Goal: Task Accomplishment & Management: Use online tool/utility

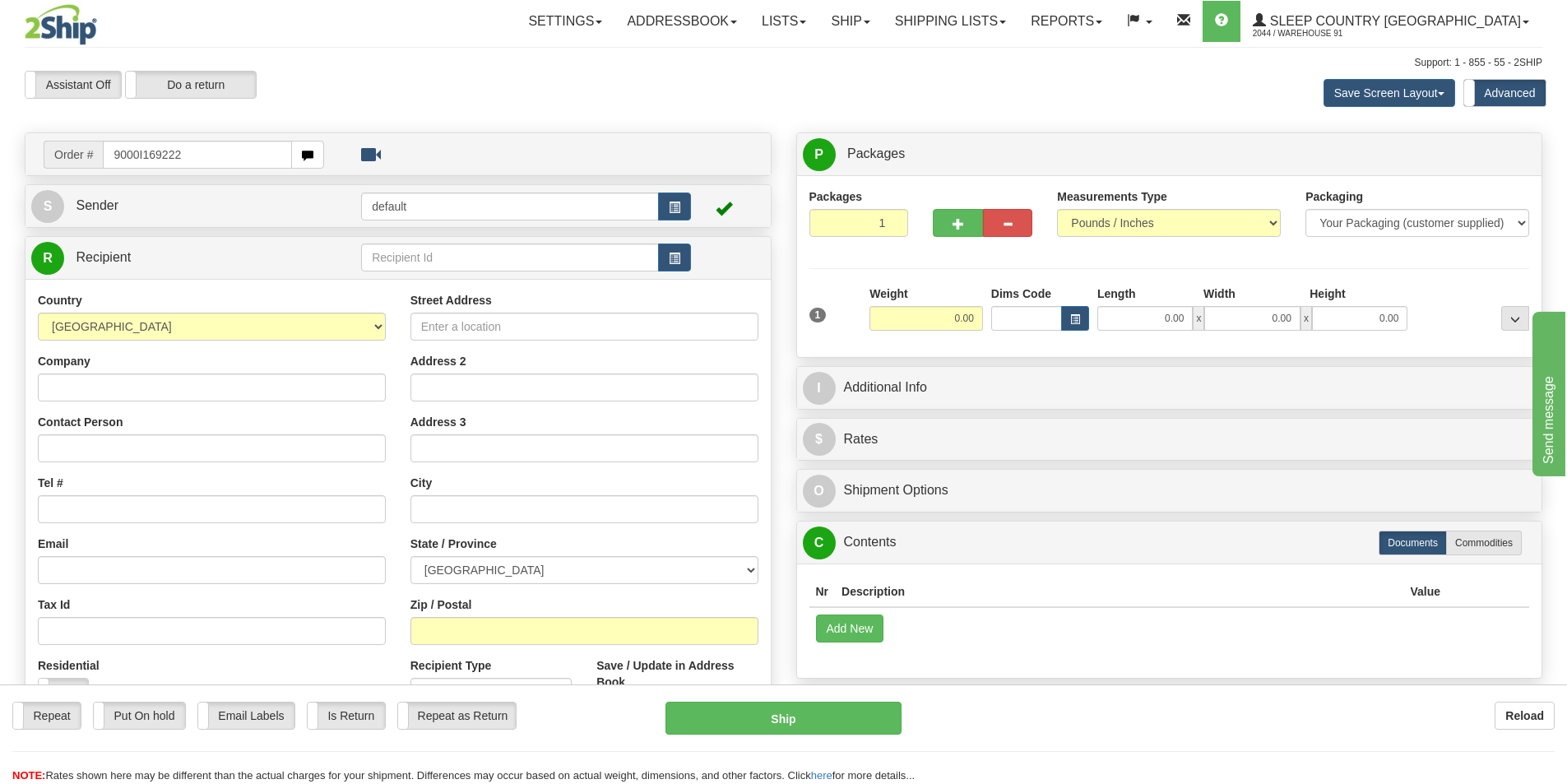
type input "9000I169222"
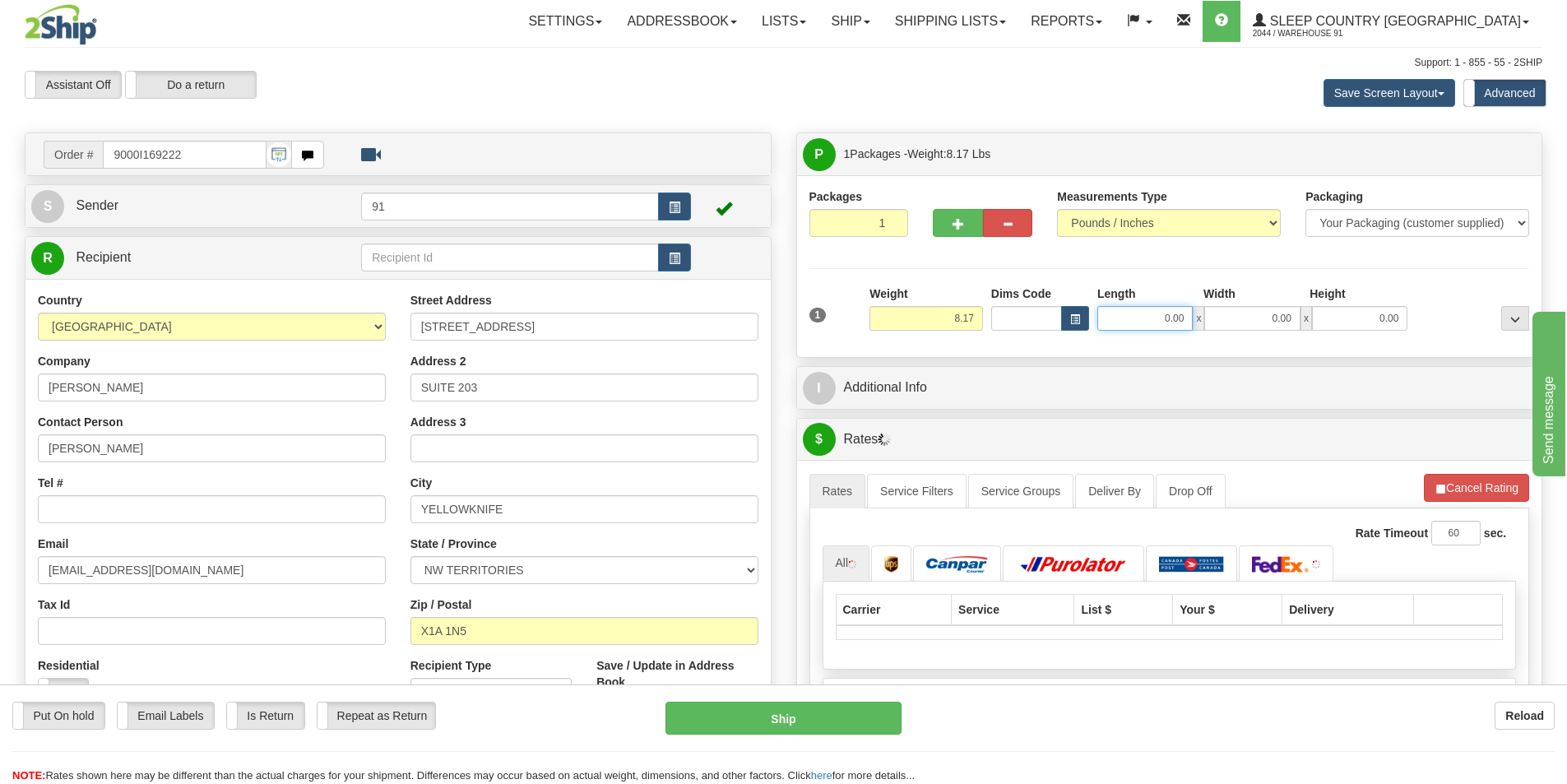
click at [1140, 314] on input "0.00" at bounding box center [1144, 318] width 95 height 24
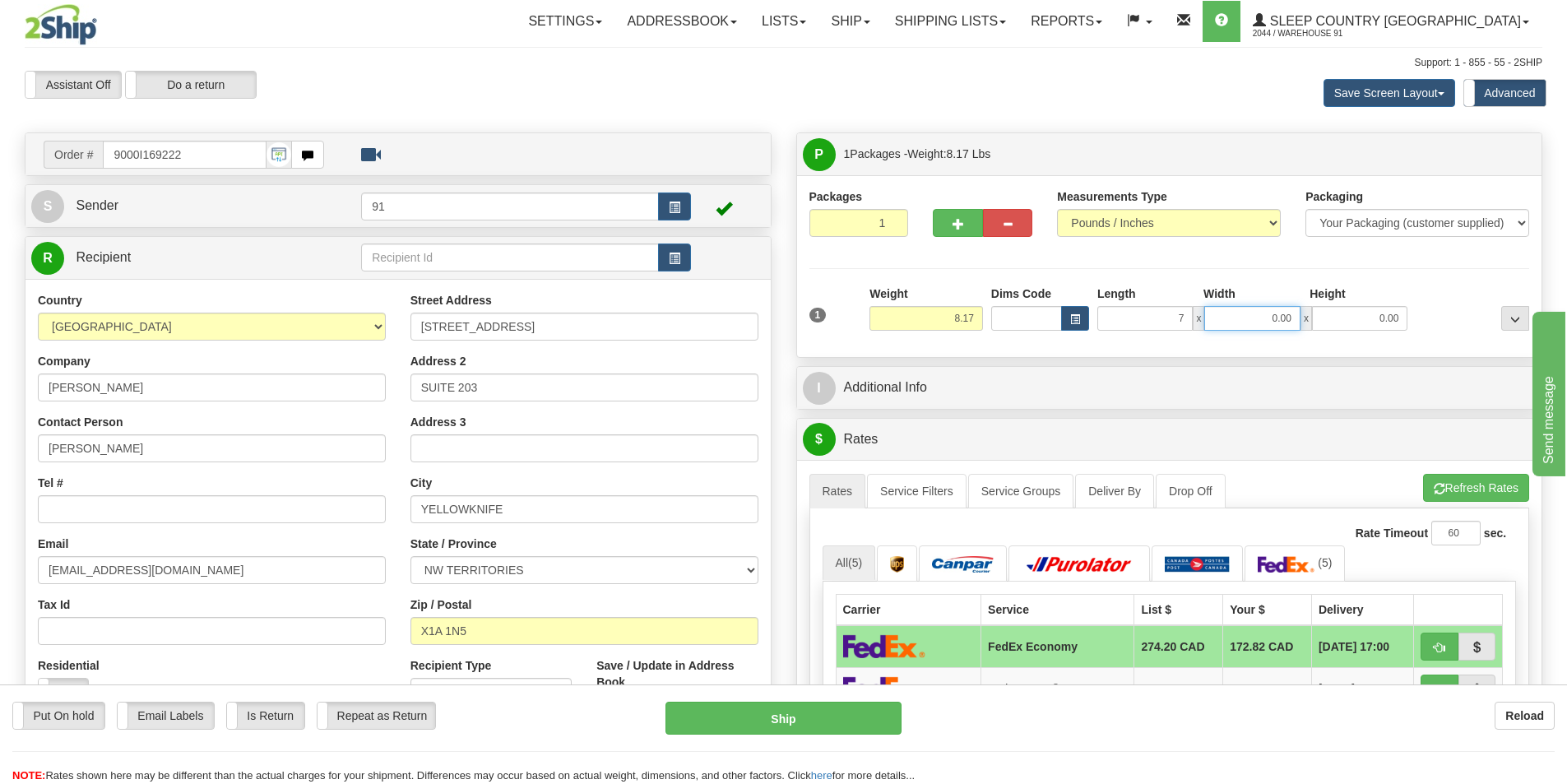
type input "7.00"
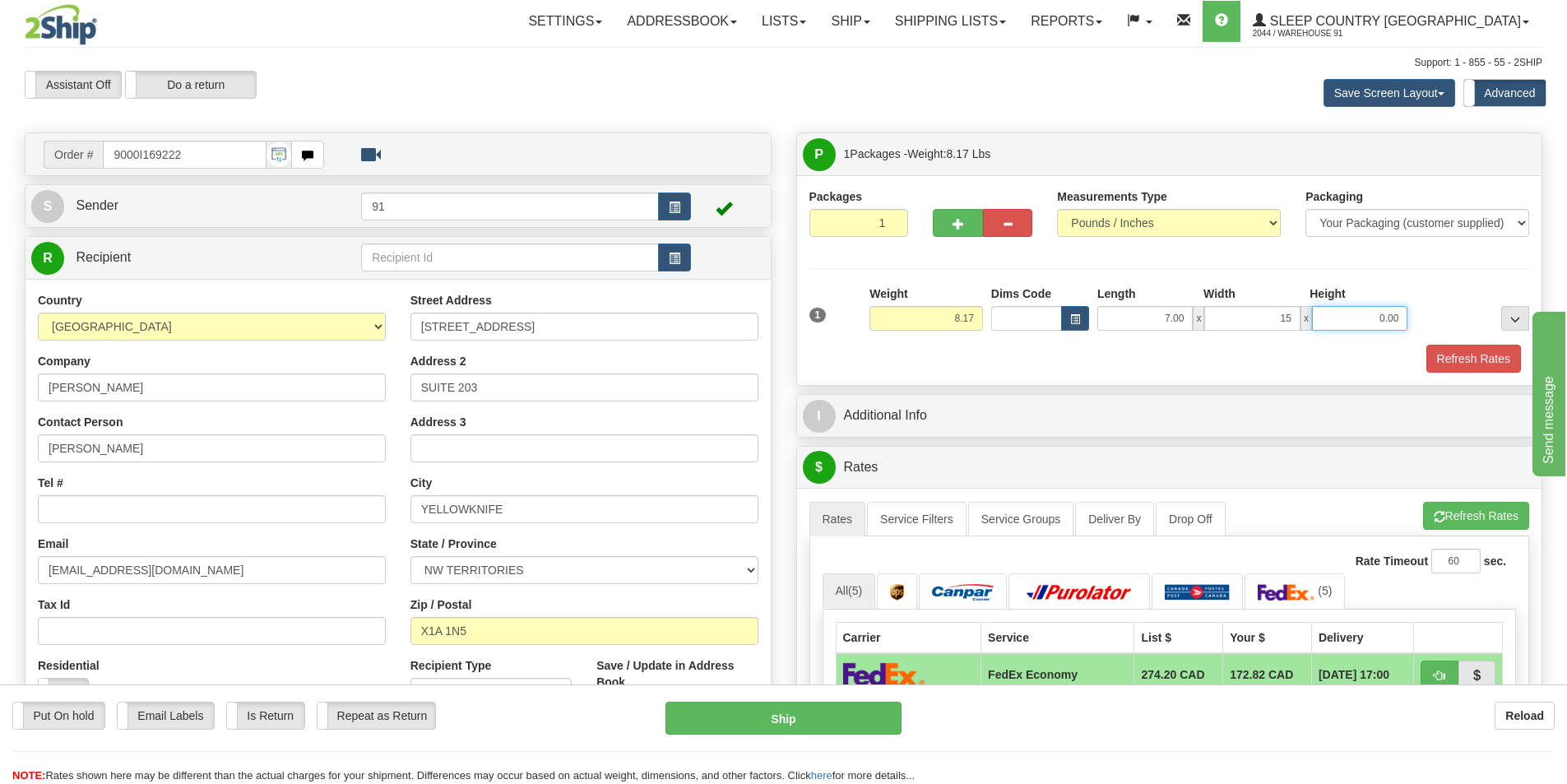
type input "15.00"
type input "16.00"
click at [1489, 355] on button "Refresh Rates" at bounding box center [1474, 358] width 94 height 28
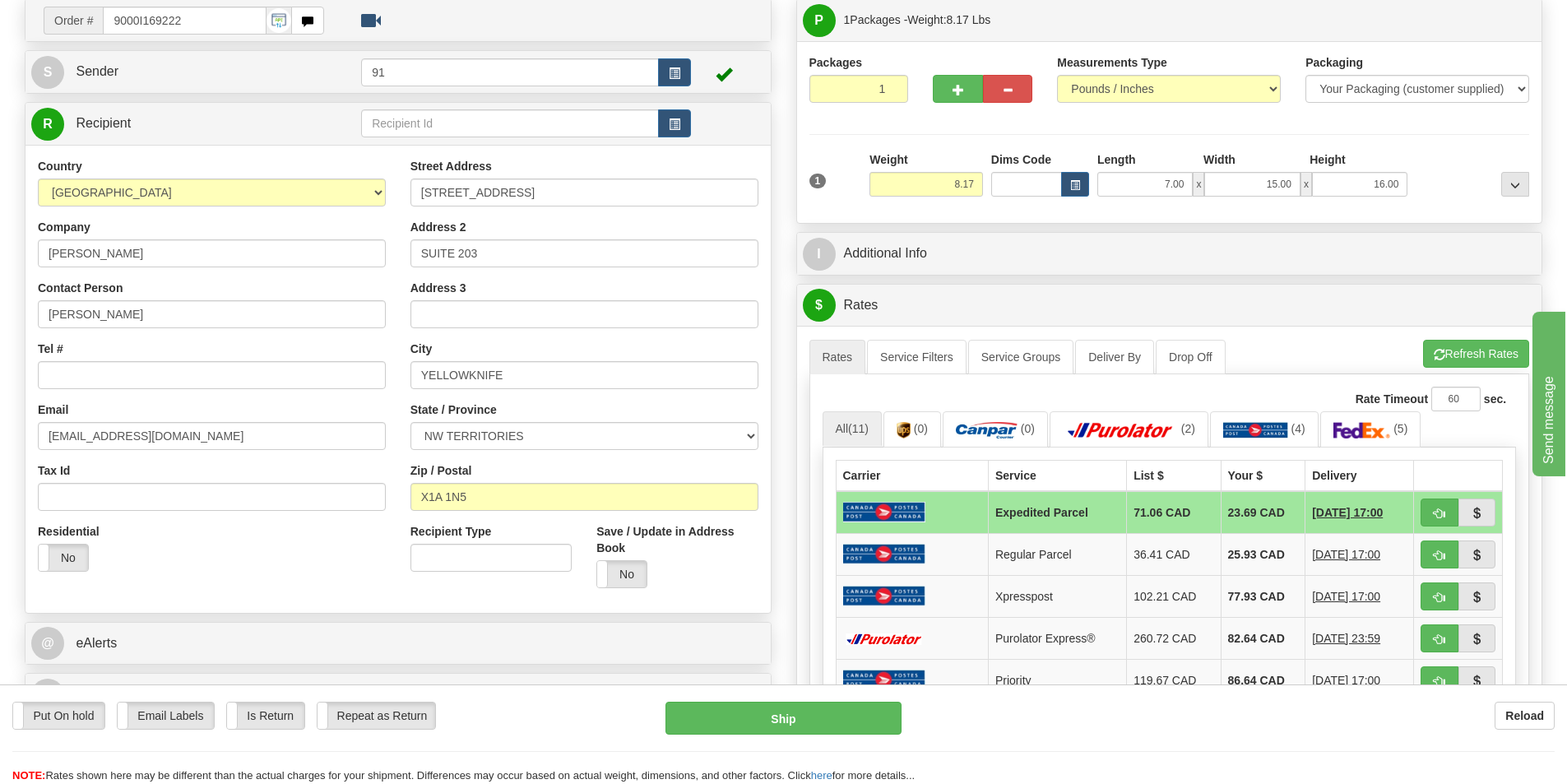
scroll to position [164, 0]
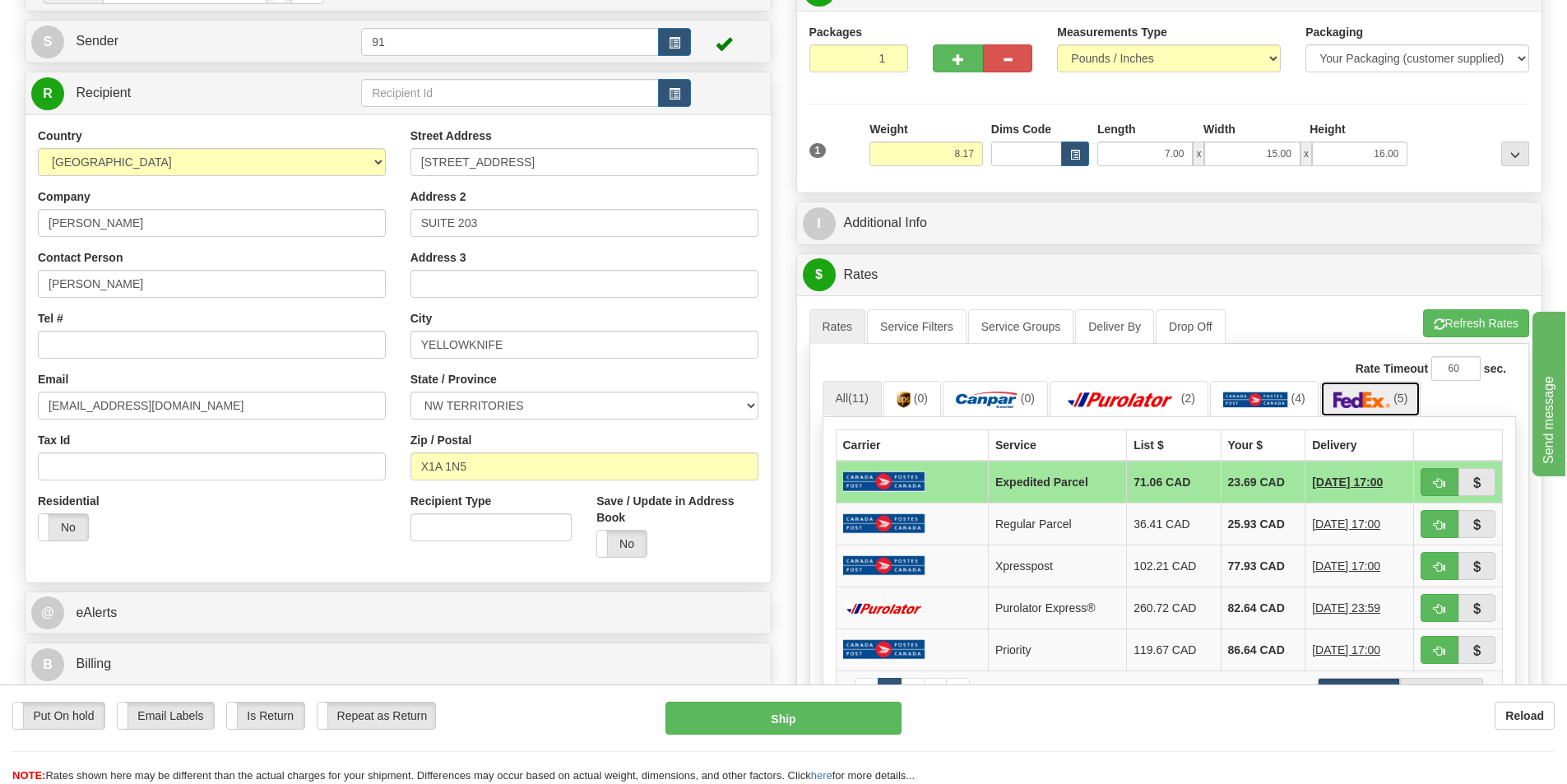
click at [1352, 395] on img at bounding box center [1362, 400] width 57 height 17
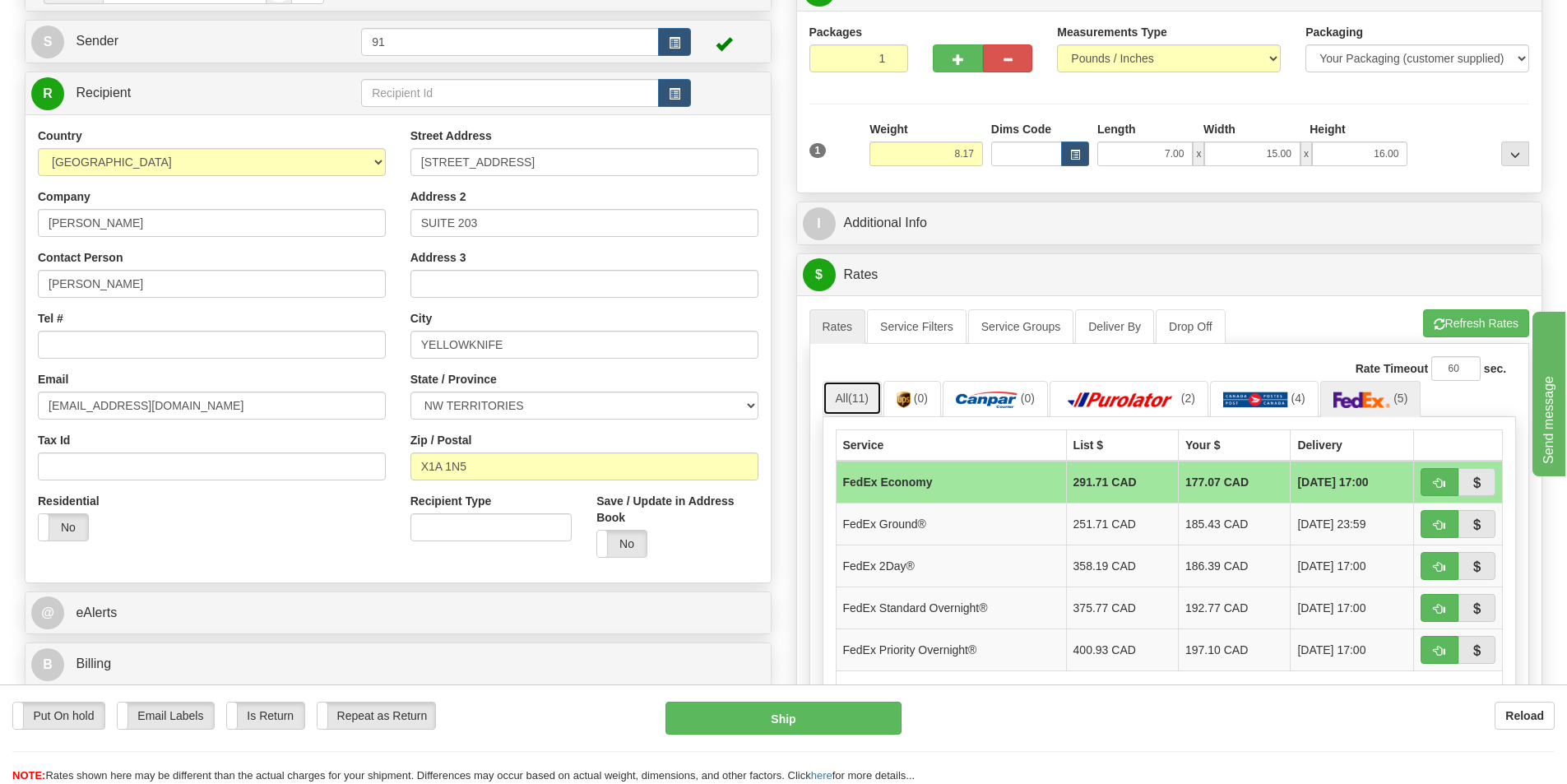
click at [879, 399] on link "All (11)" at bounding box center [853, 398] width 59 height 35
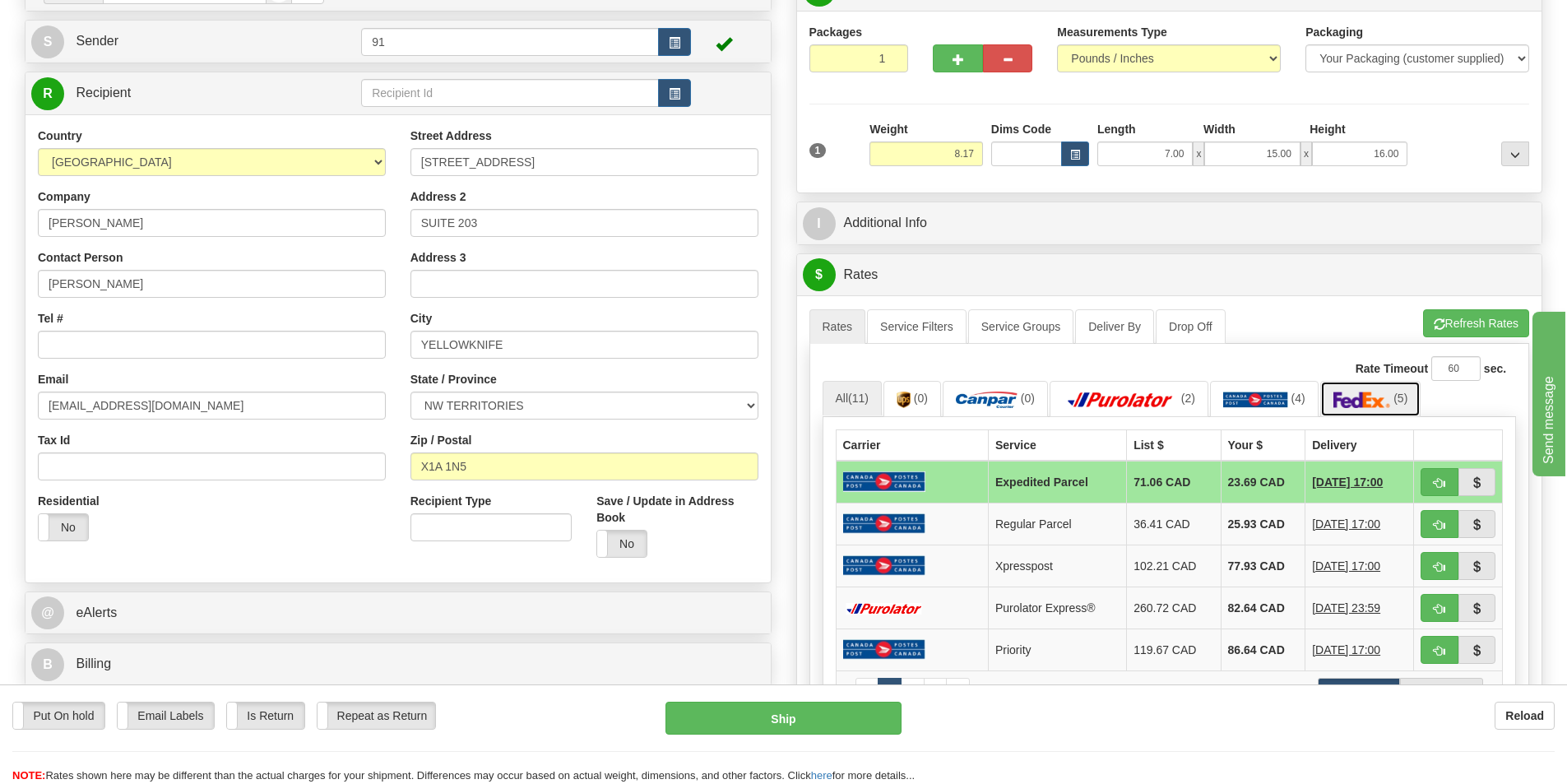
click at [1333, 404] on link "(5)" at bounding box center [1371, 399] width 101 height 35
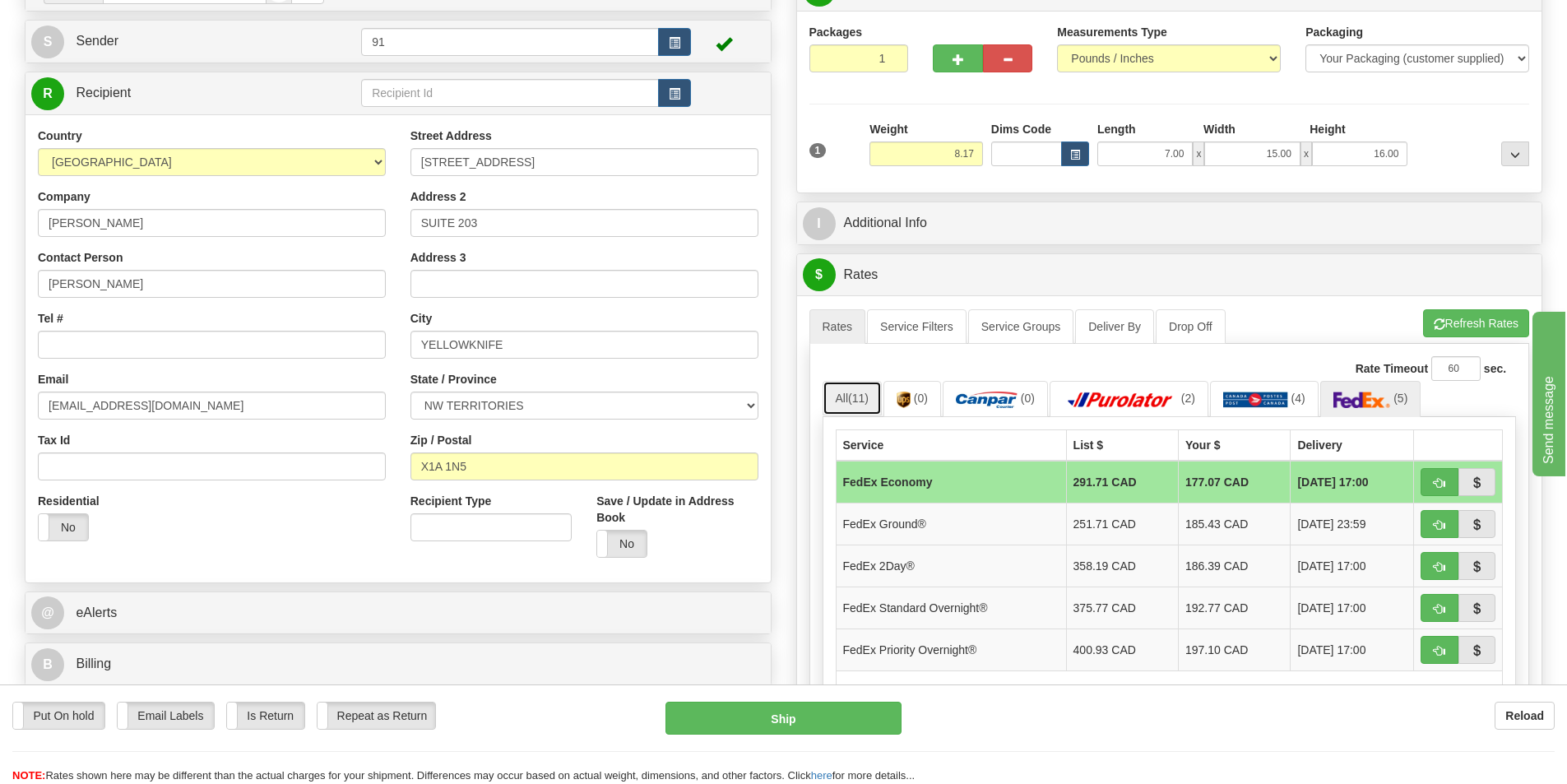
click at [864, 410] on link "All (11)" at bounding box center [853, 398] width 59 height 35
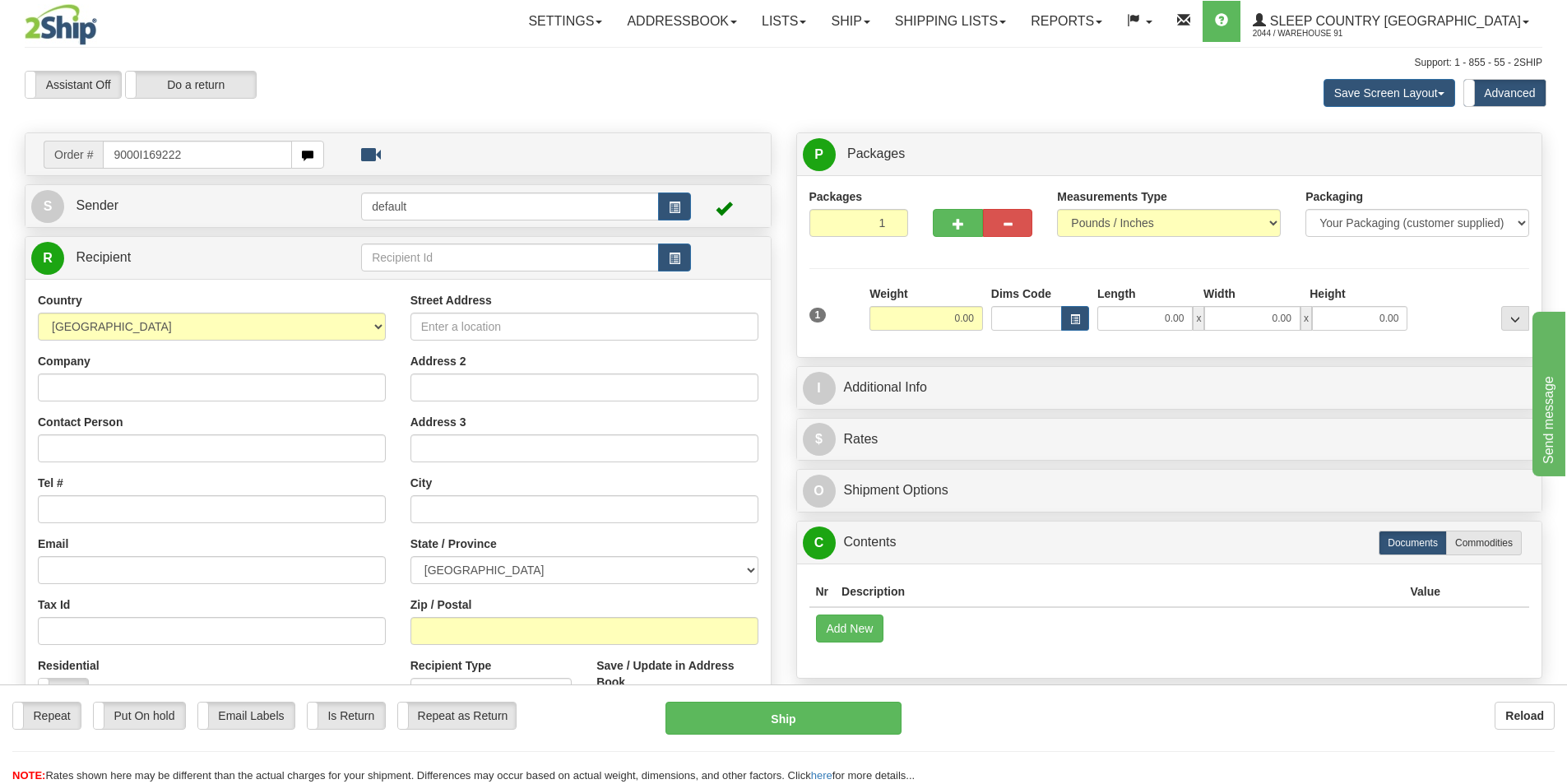
type input "9000I169222"
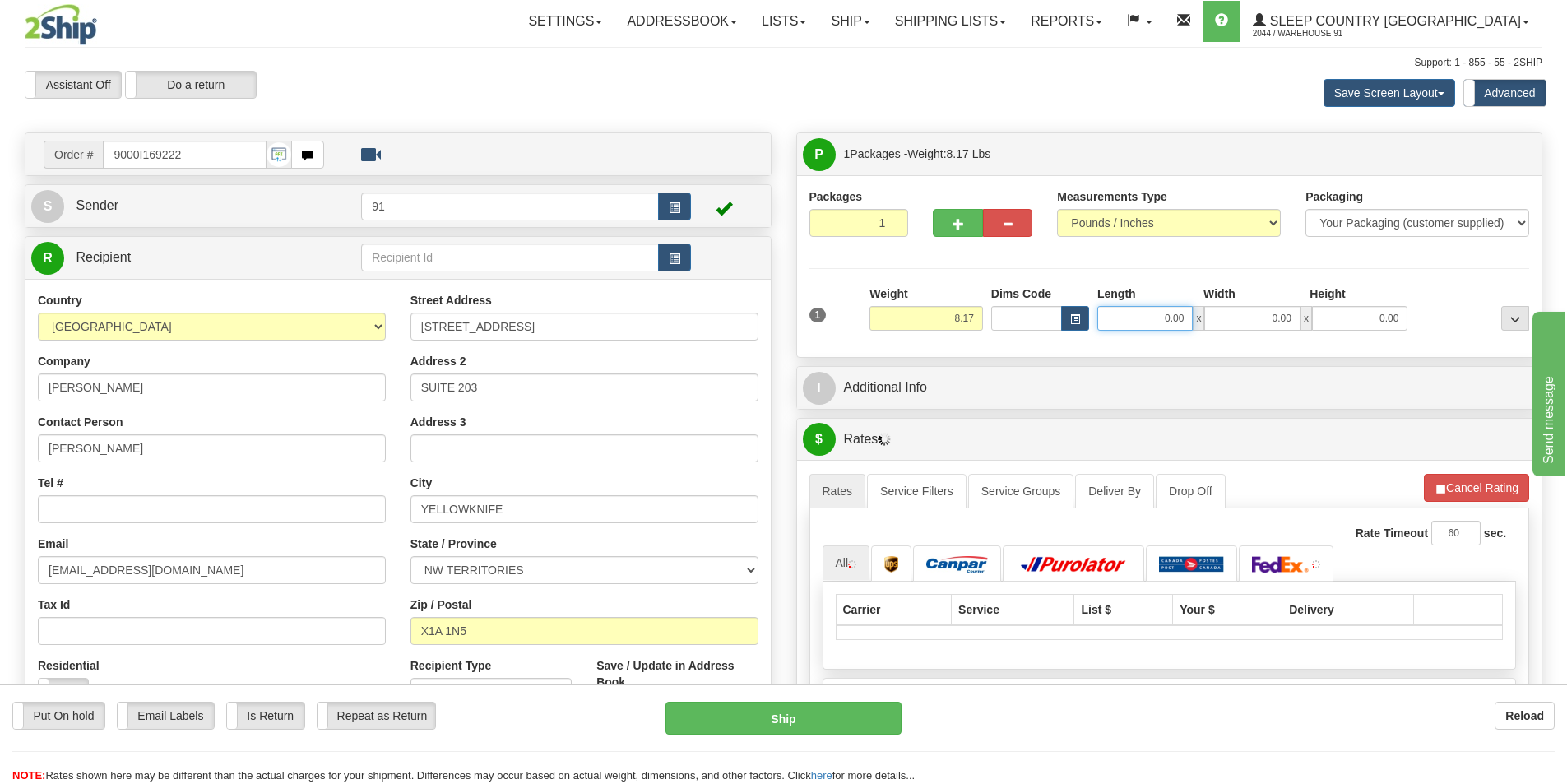
click at [1126, 314] on input "0.00" at bounding box center [1144, 318] width 95 height 24
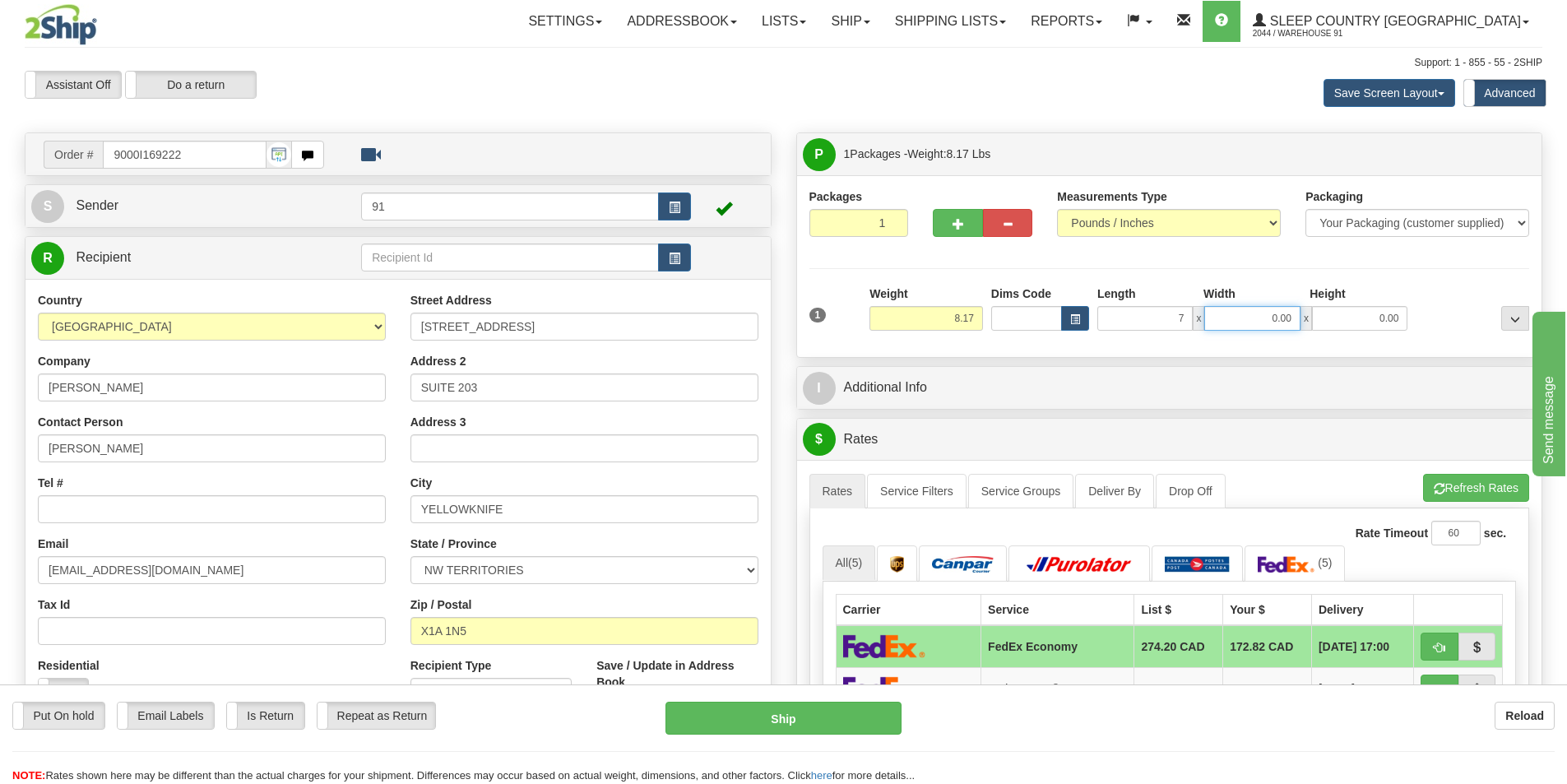
type input "7.00"
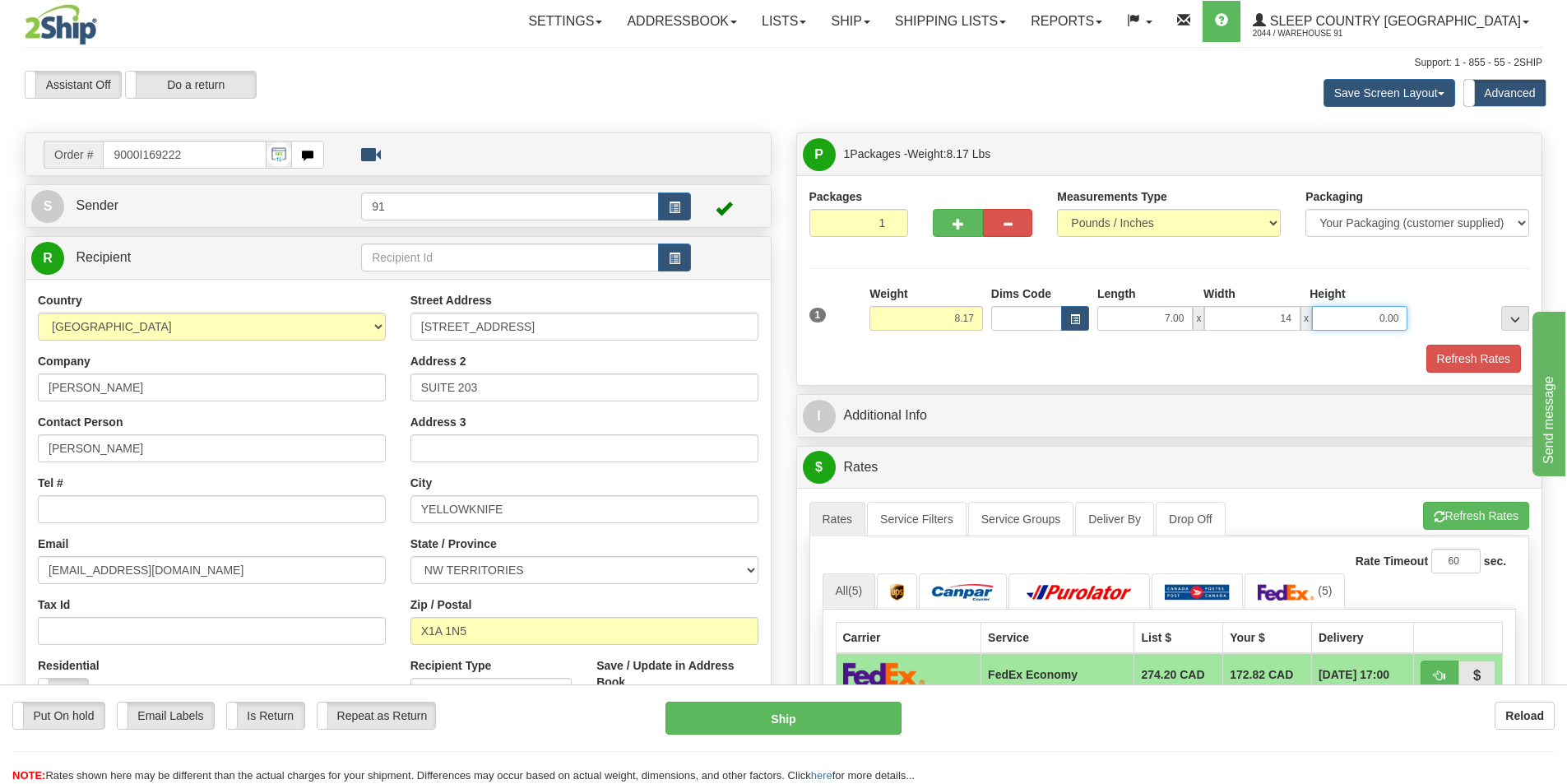
type input "14.00"
type input "16.00"
click at [1445, 353] on button "Refresh Rates" at bounding box center [1474, 358] width 94 height 28
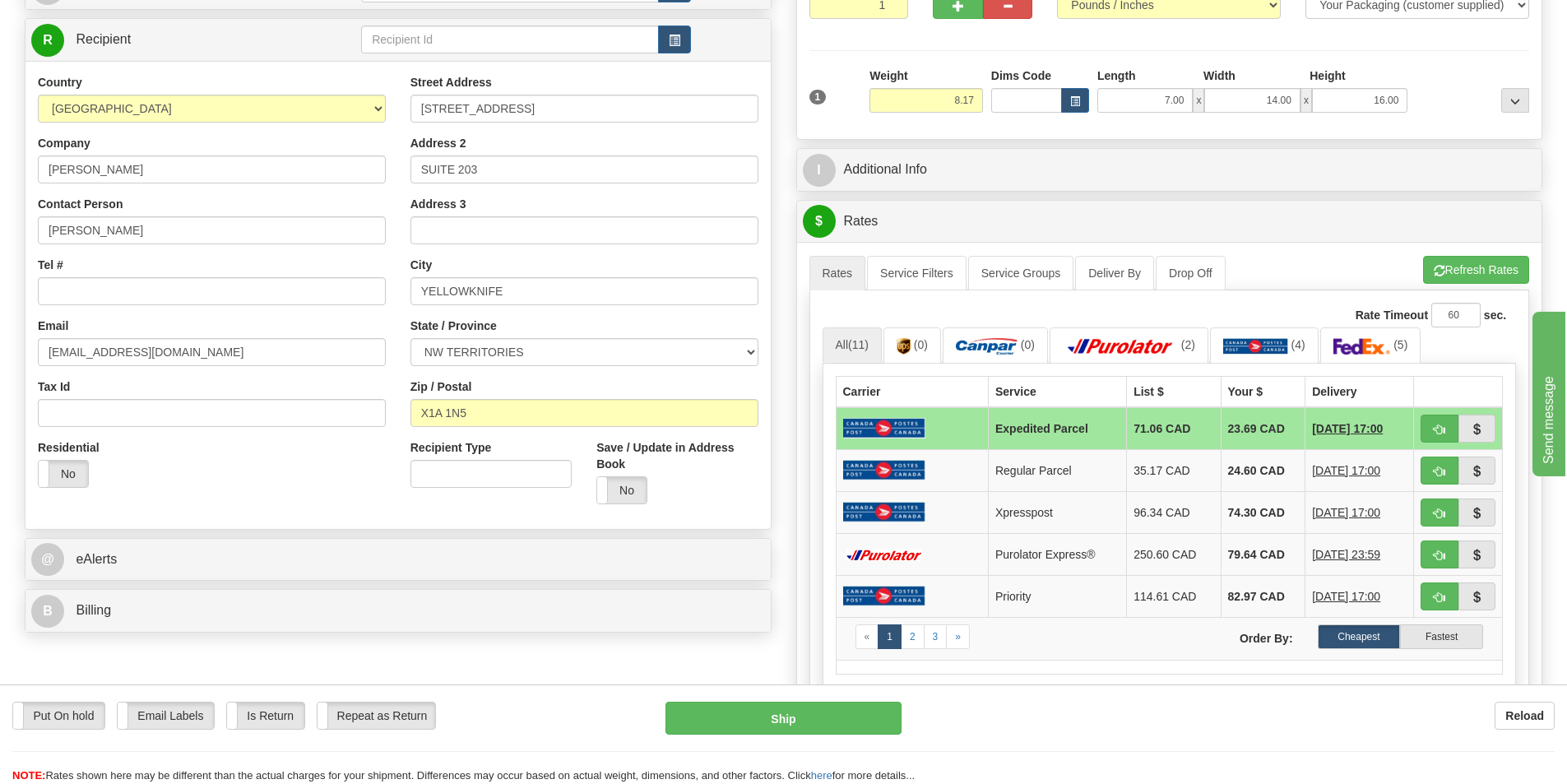
scroll to position [247, 0]
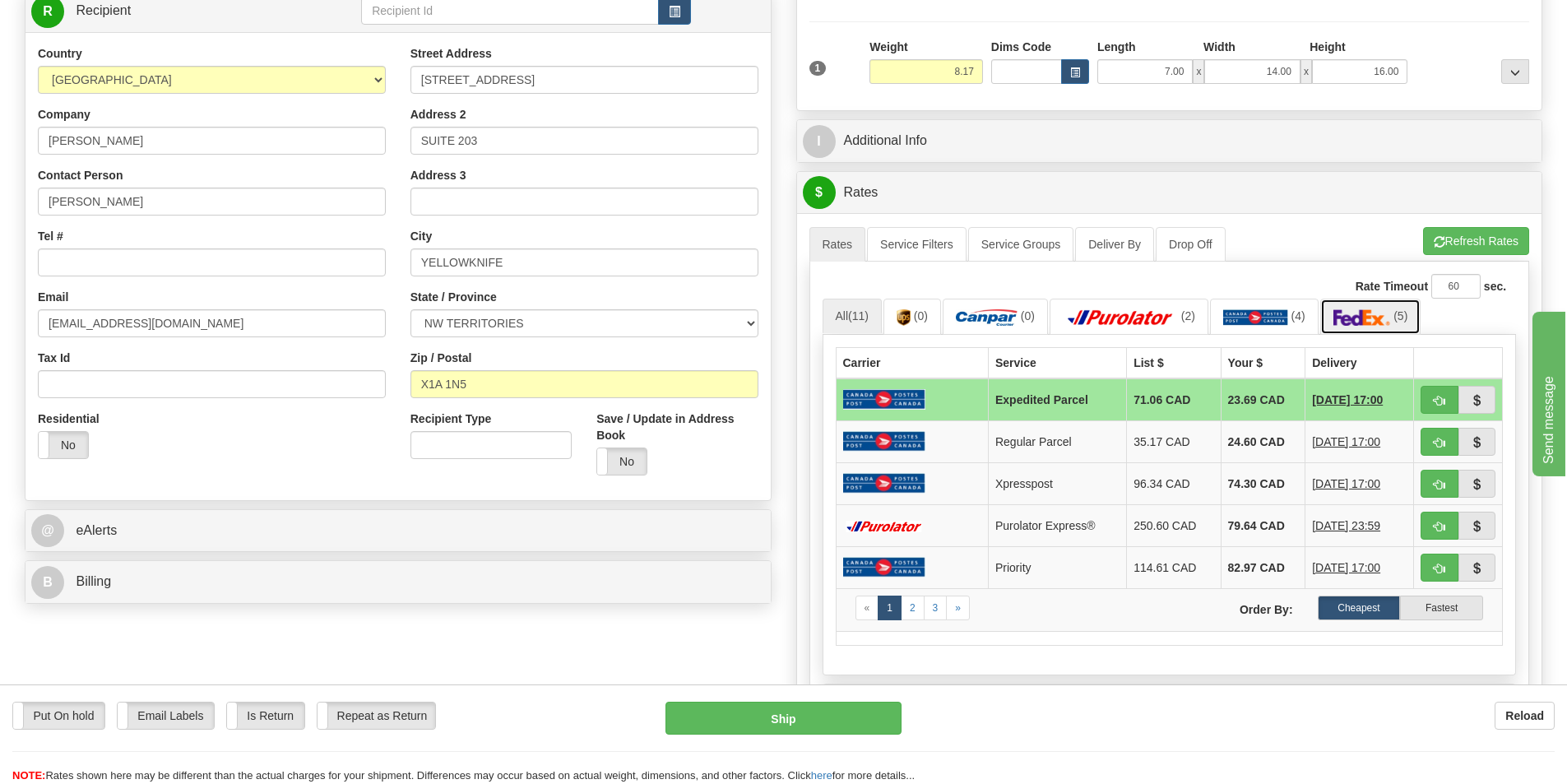
click at [1354, 307] on link "(5)" at bounding box center [1371, 316] width 101 height 35
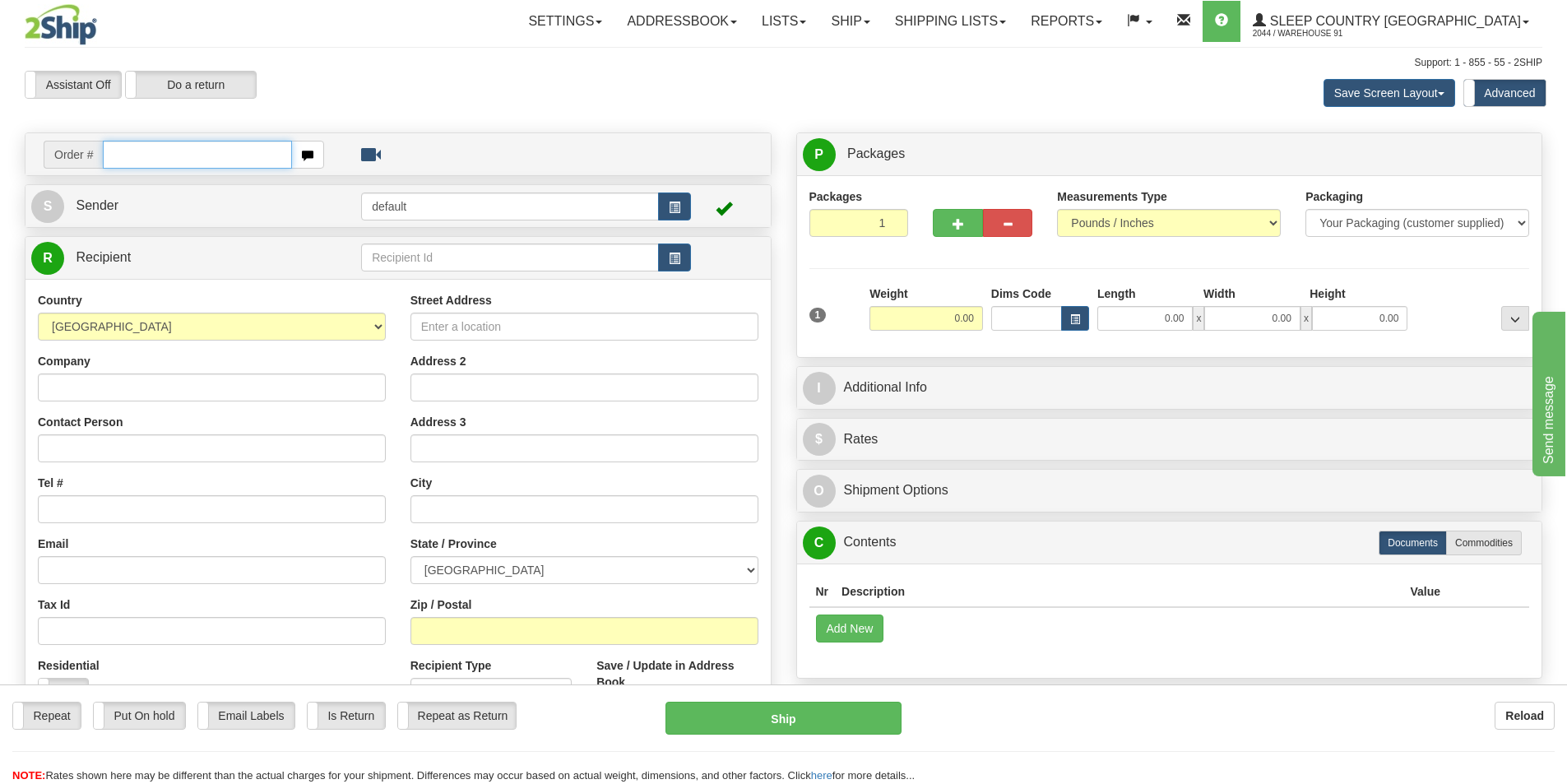
click at [166, 146] on input "text" at bounding box center [197, 154] width 189 height 28
type input "9000I169222"
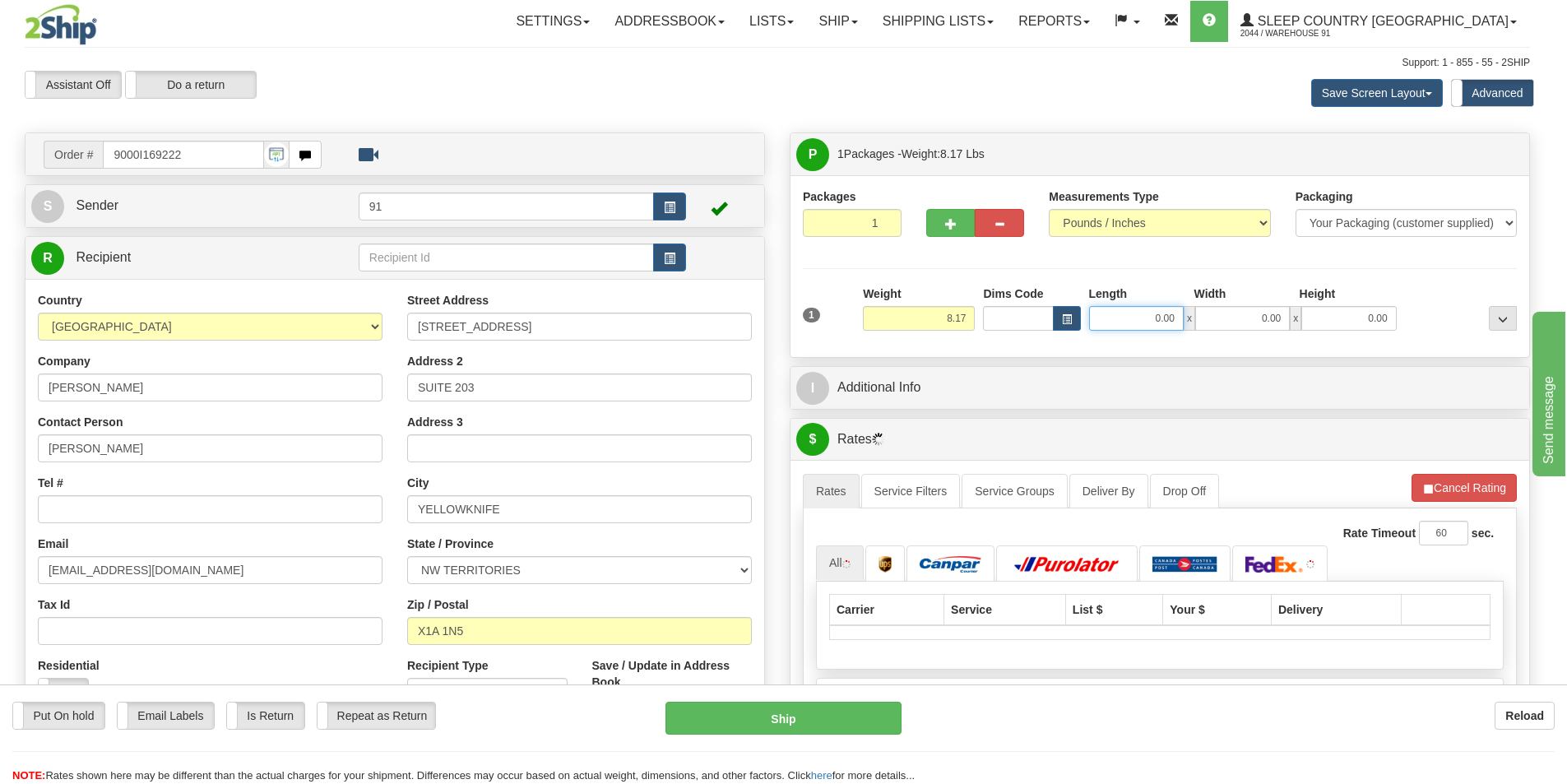
click at [1142, 318] on input "0.00" at bounding box center [1137, 318] width 94 height 24
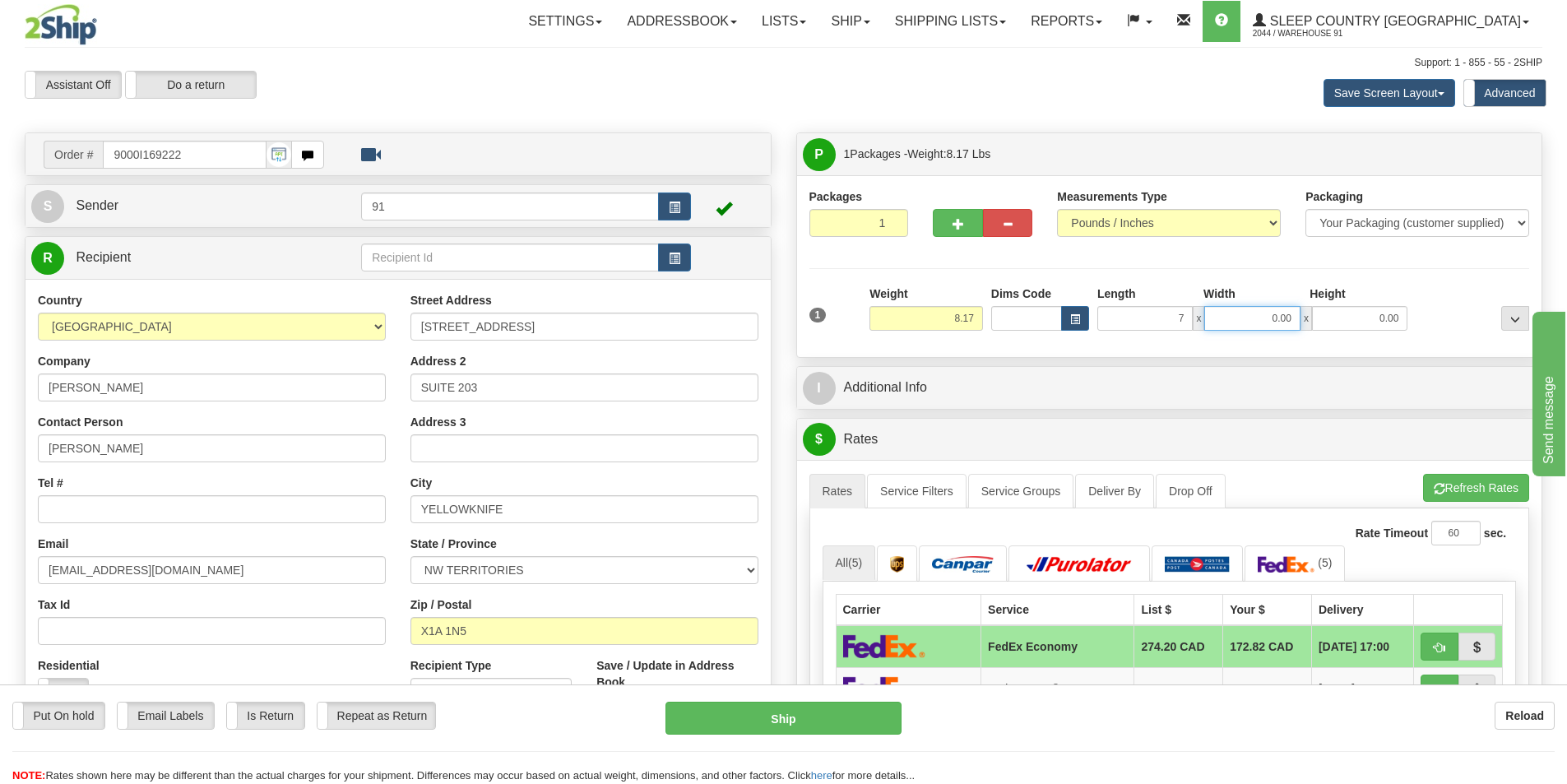
type input "7.00"
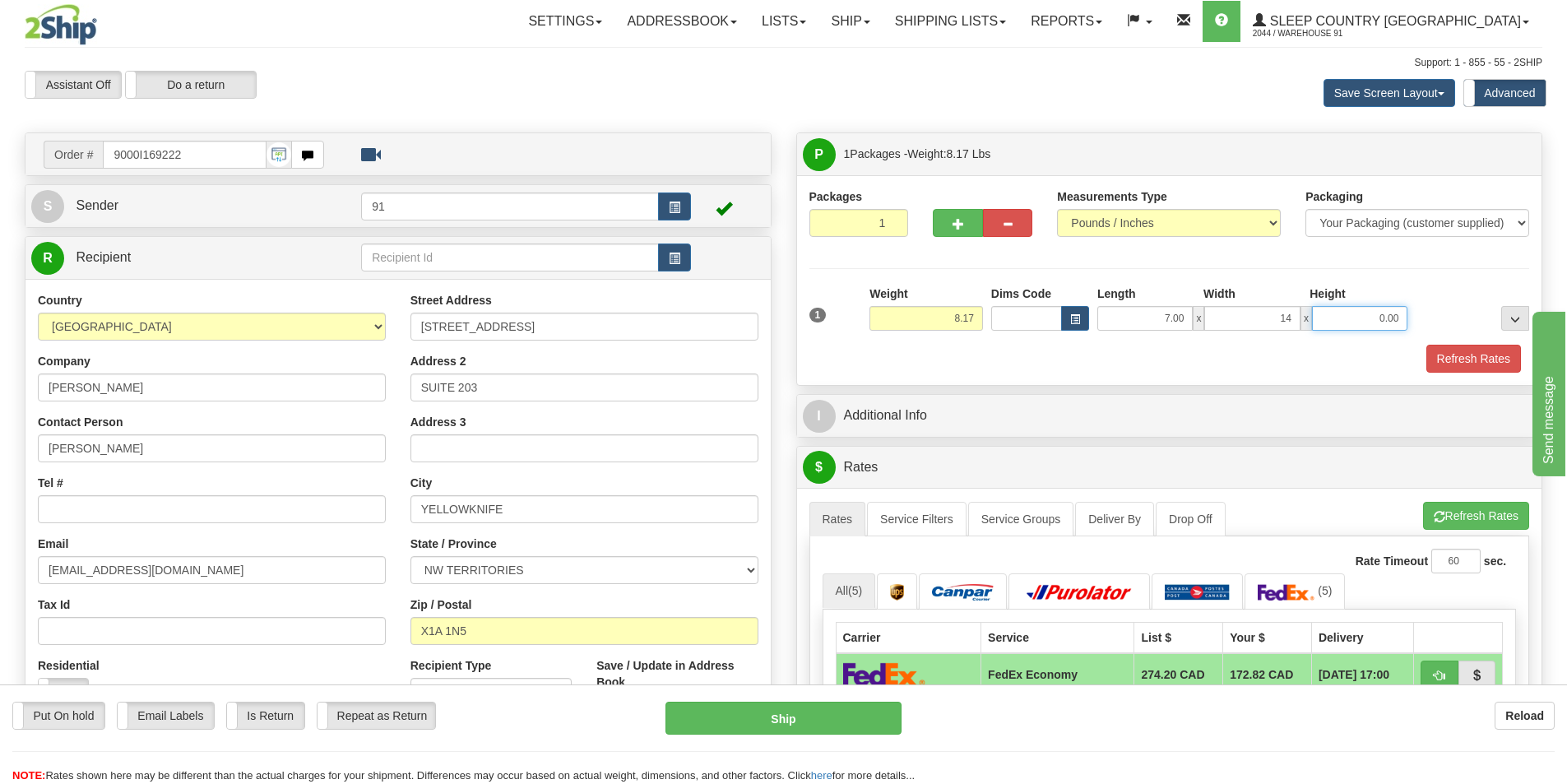
type input "14.00"
type input "16.00"
click at [1488, 367] on button "Refresh Rates" at bounding box center [1474, 358] width 94 height 28
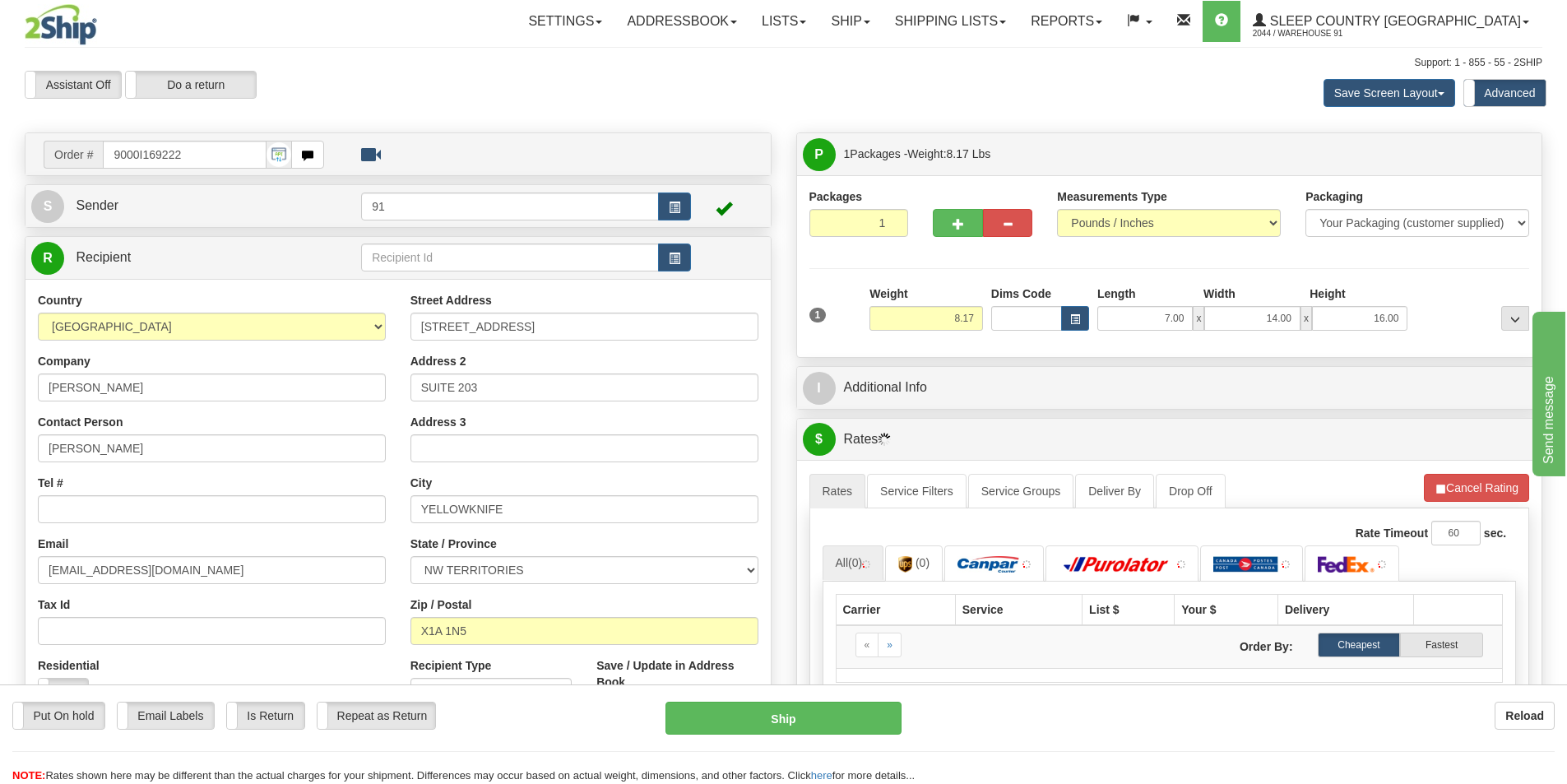
scroll to position [164, 0]
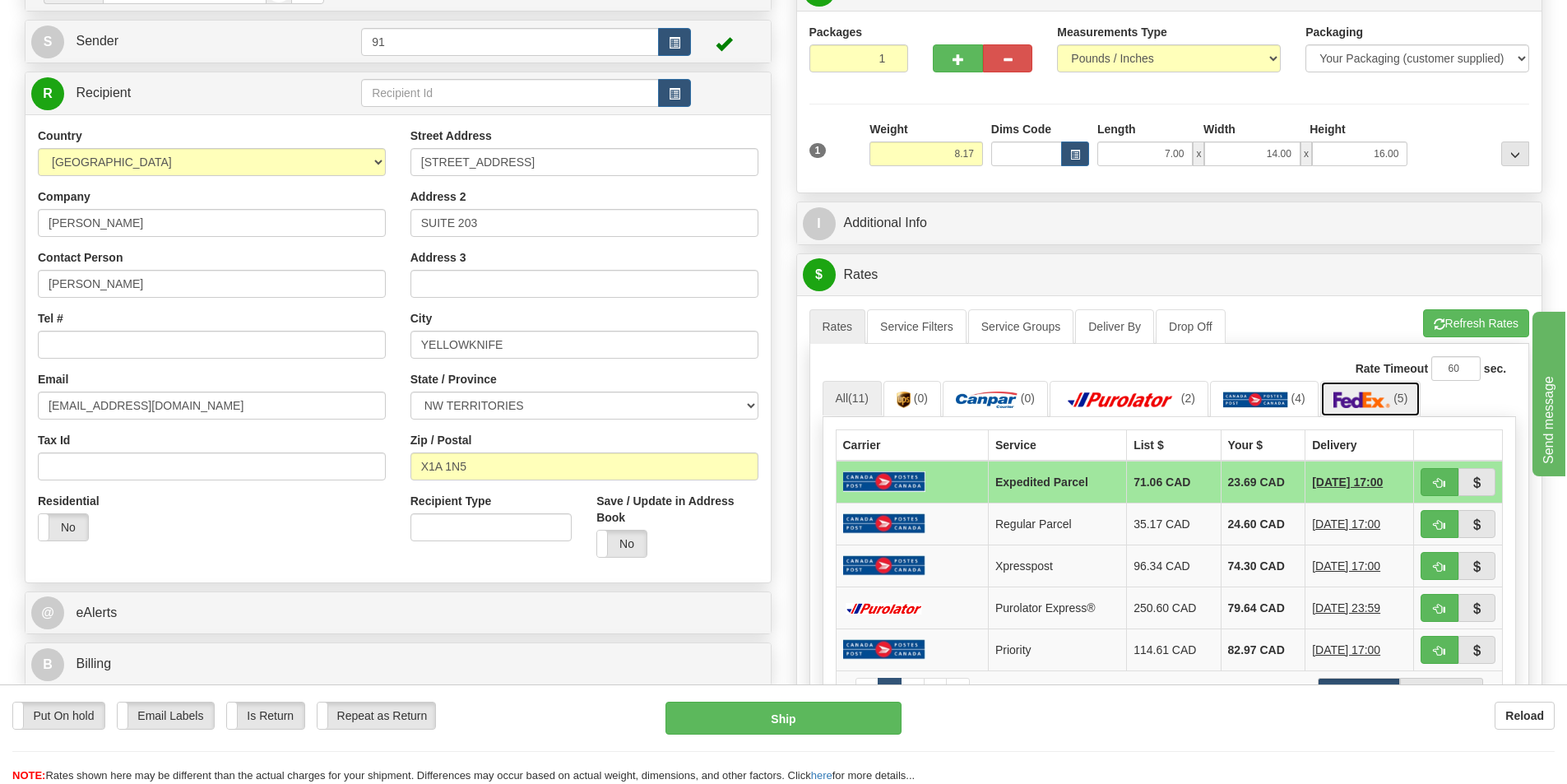
click at [1371, 395] on img at bounding box center [1362, 400] width 57 height 17
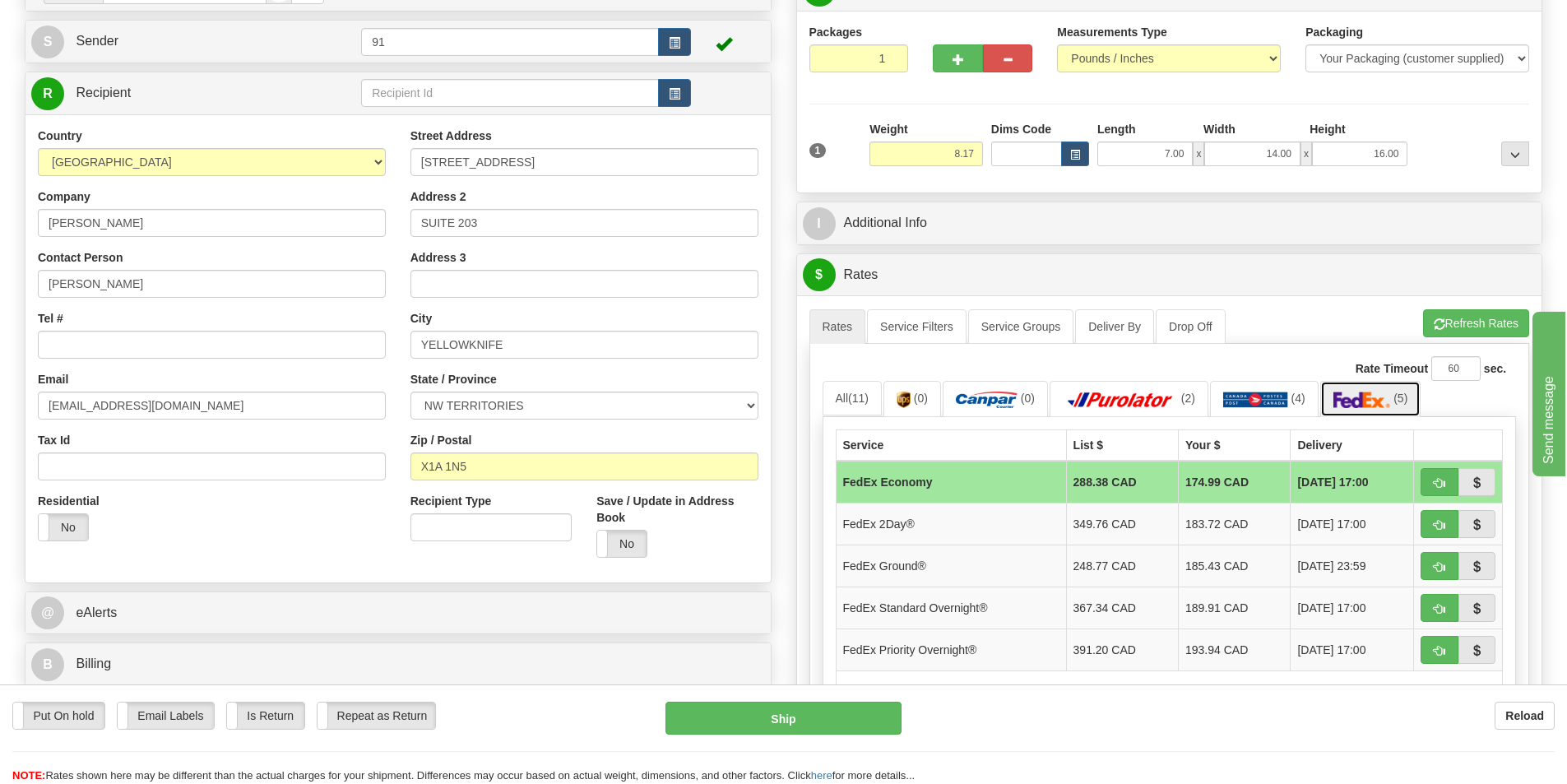
scroll to position [247, 0]
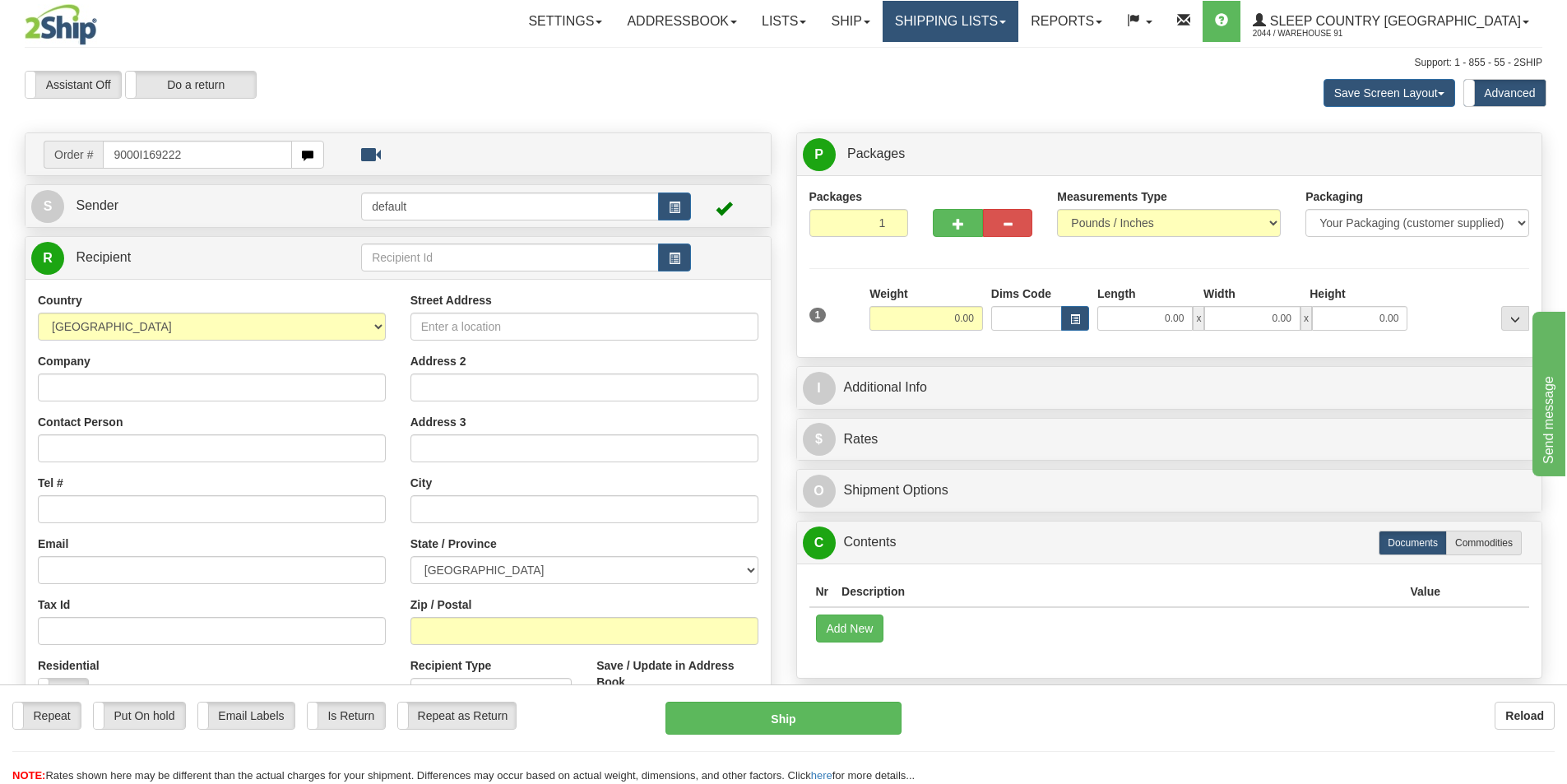
type input "9000I169222"
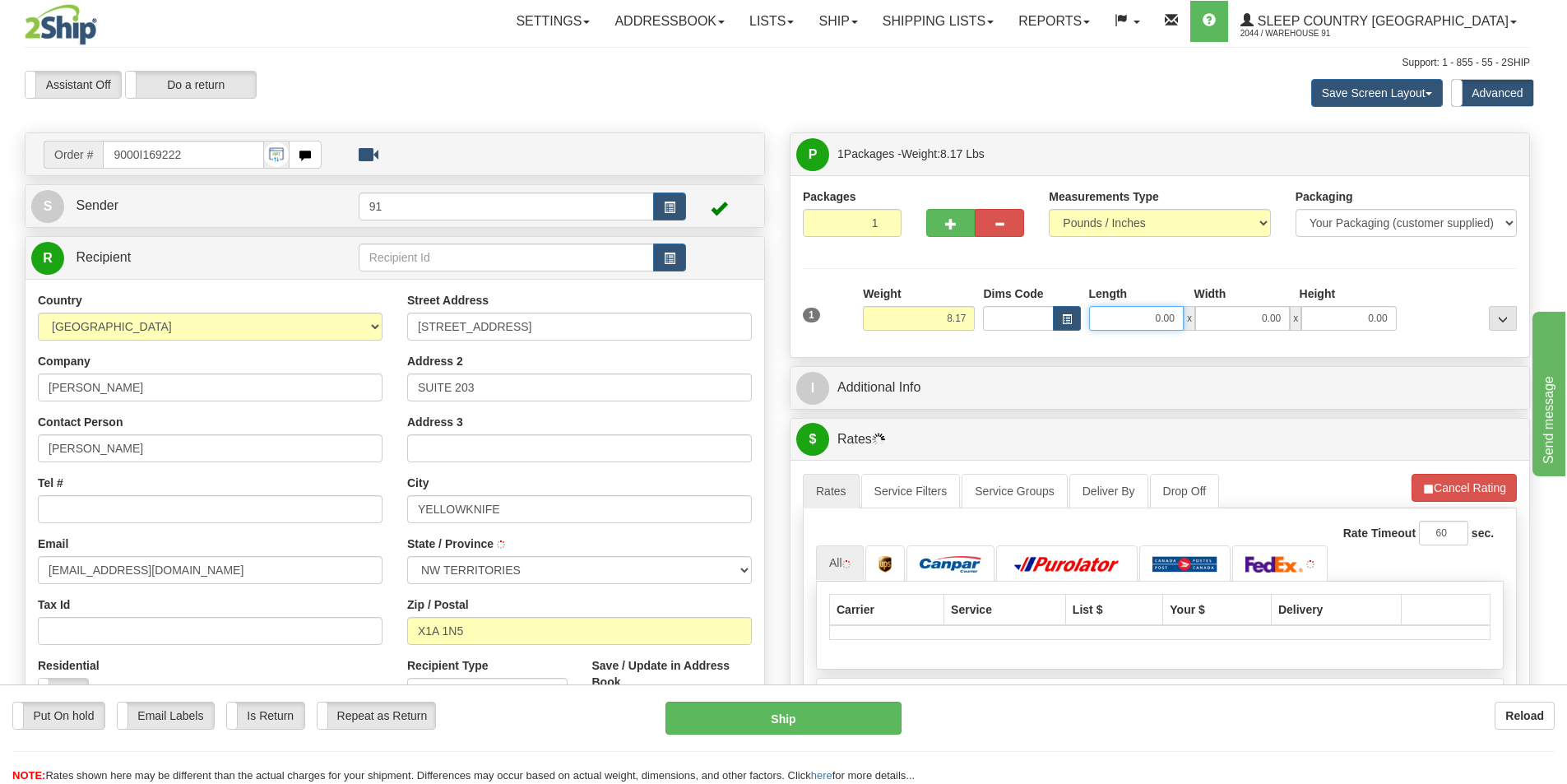
click at [1146, 315] on input "0.00" at bounding box center [1137, 318] width 94 height 24
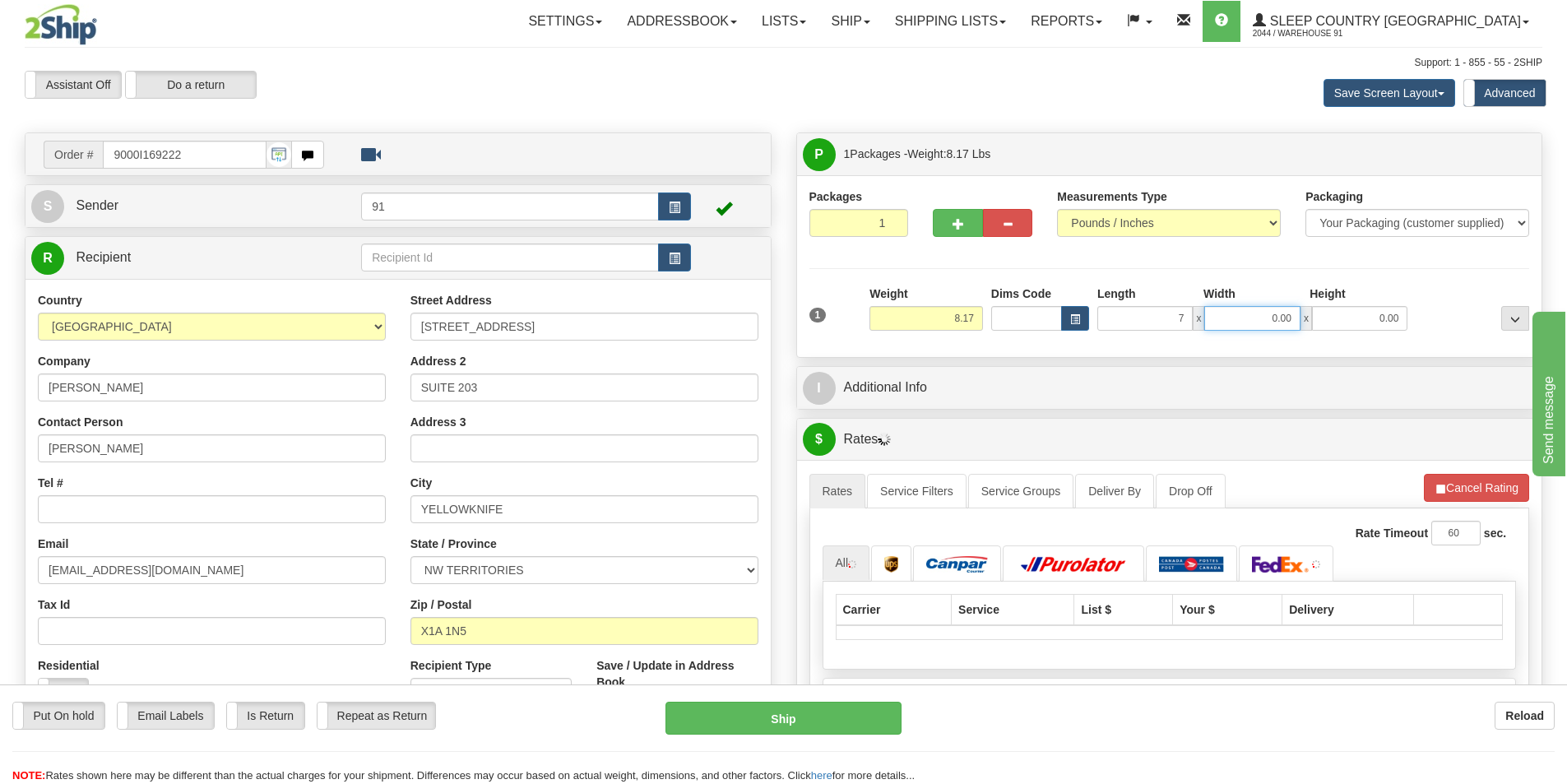
type input "7.00"
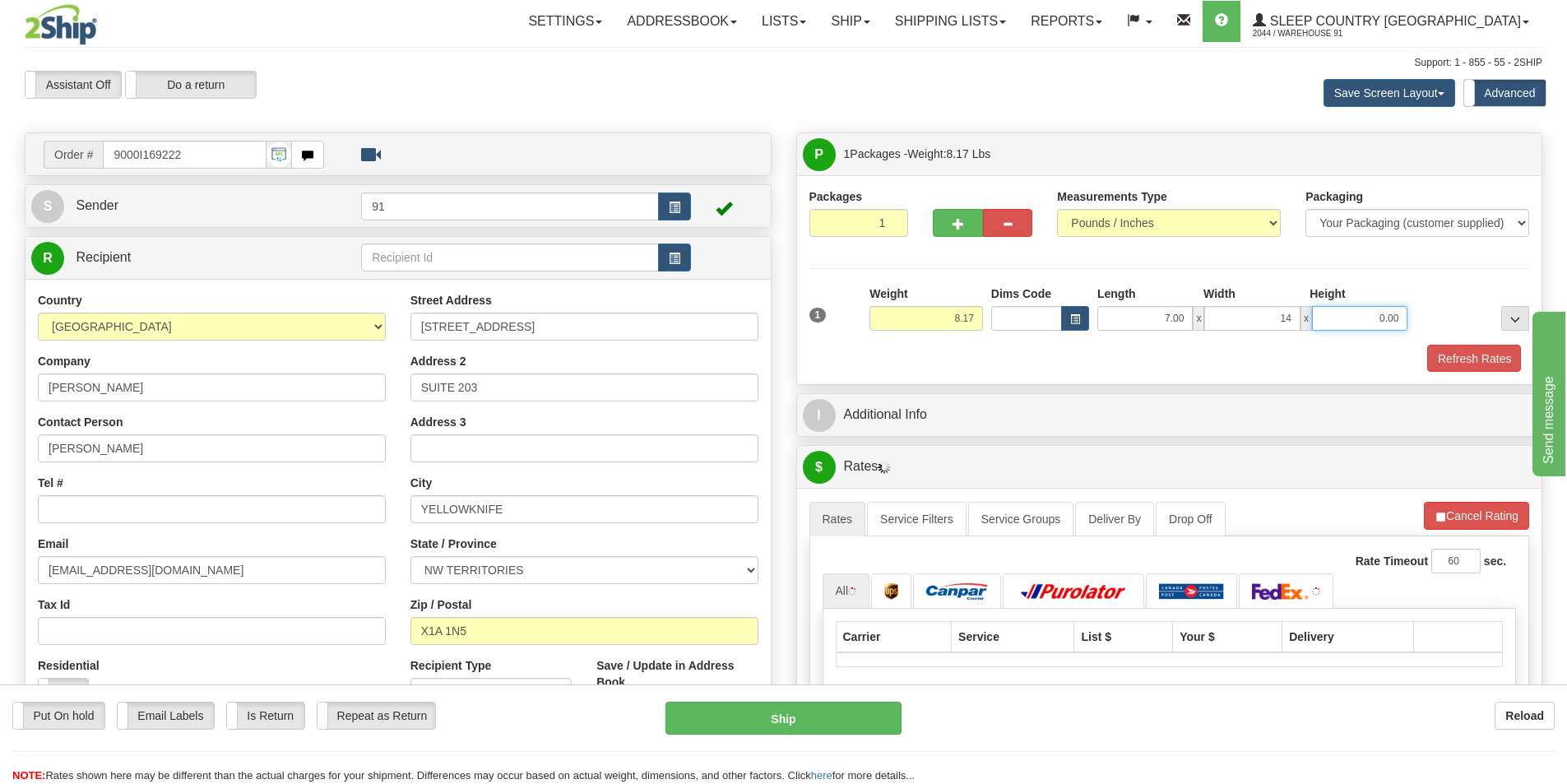
type input "14.00"
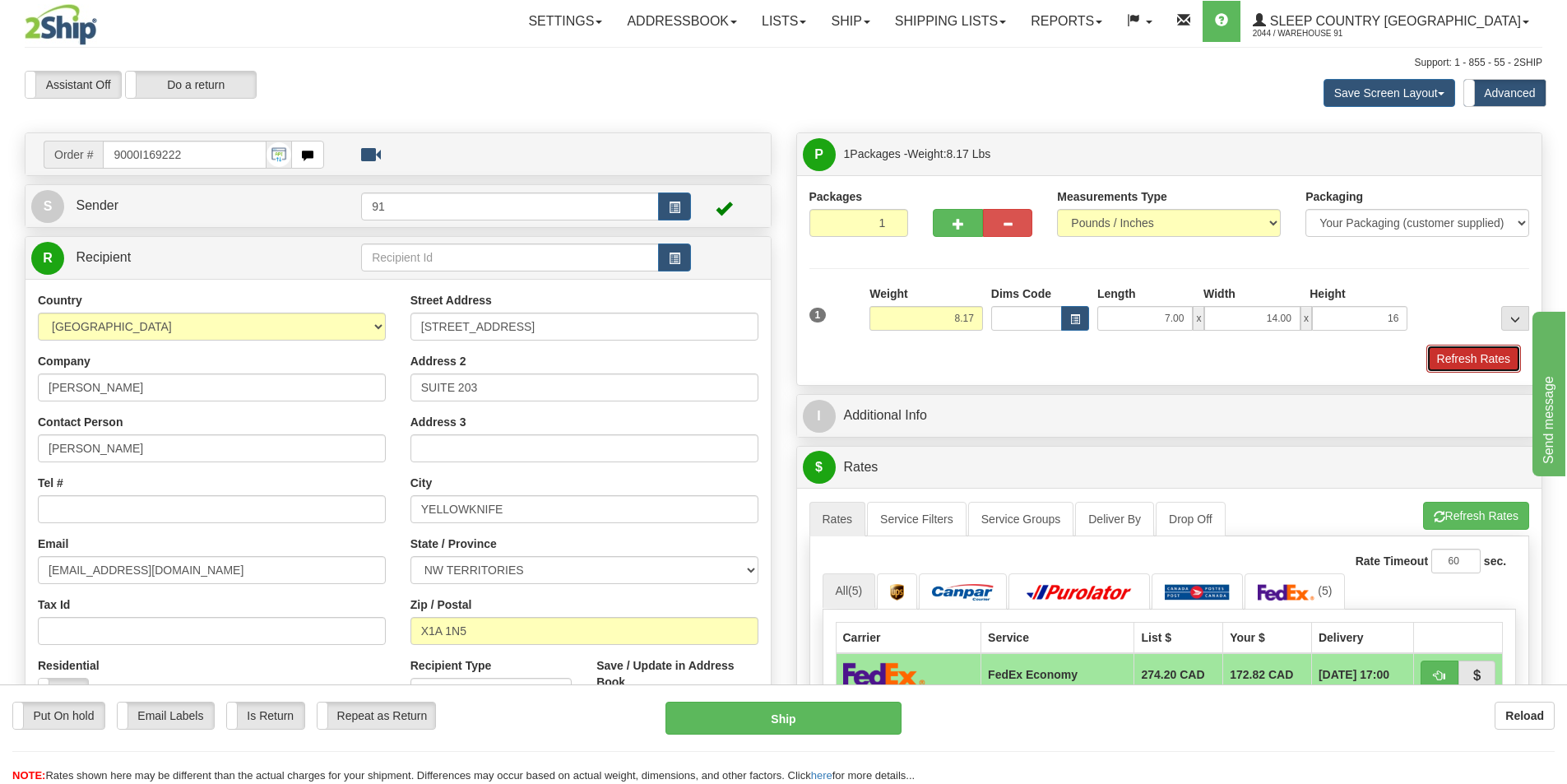
type input "16.00"
click at [1471, 362] on button "Refresh Rates" at bounding box center [1474, 358] width 94 height 28
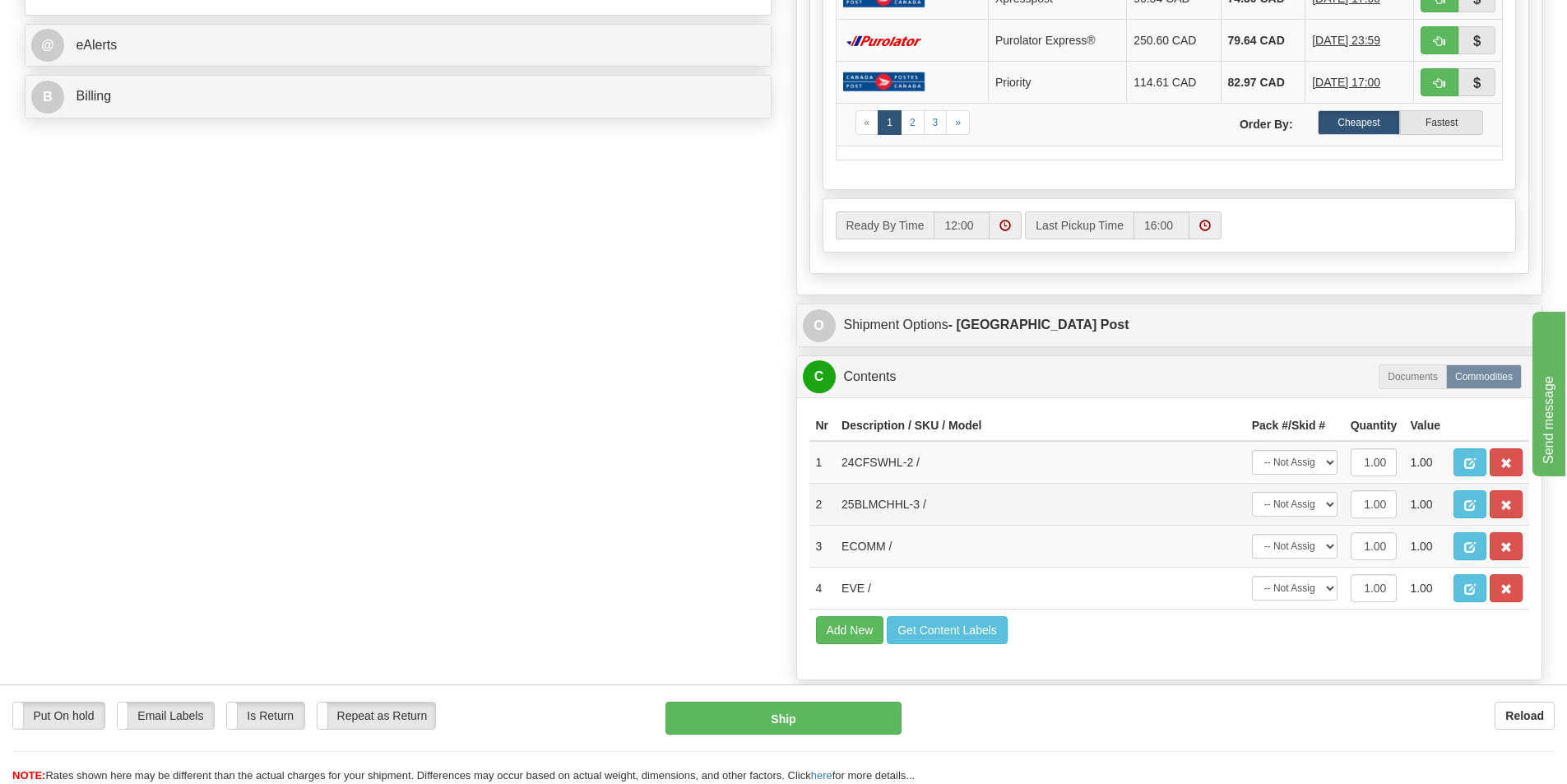
scroll to position [740, 0]
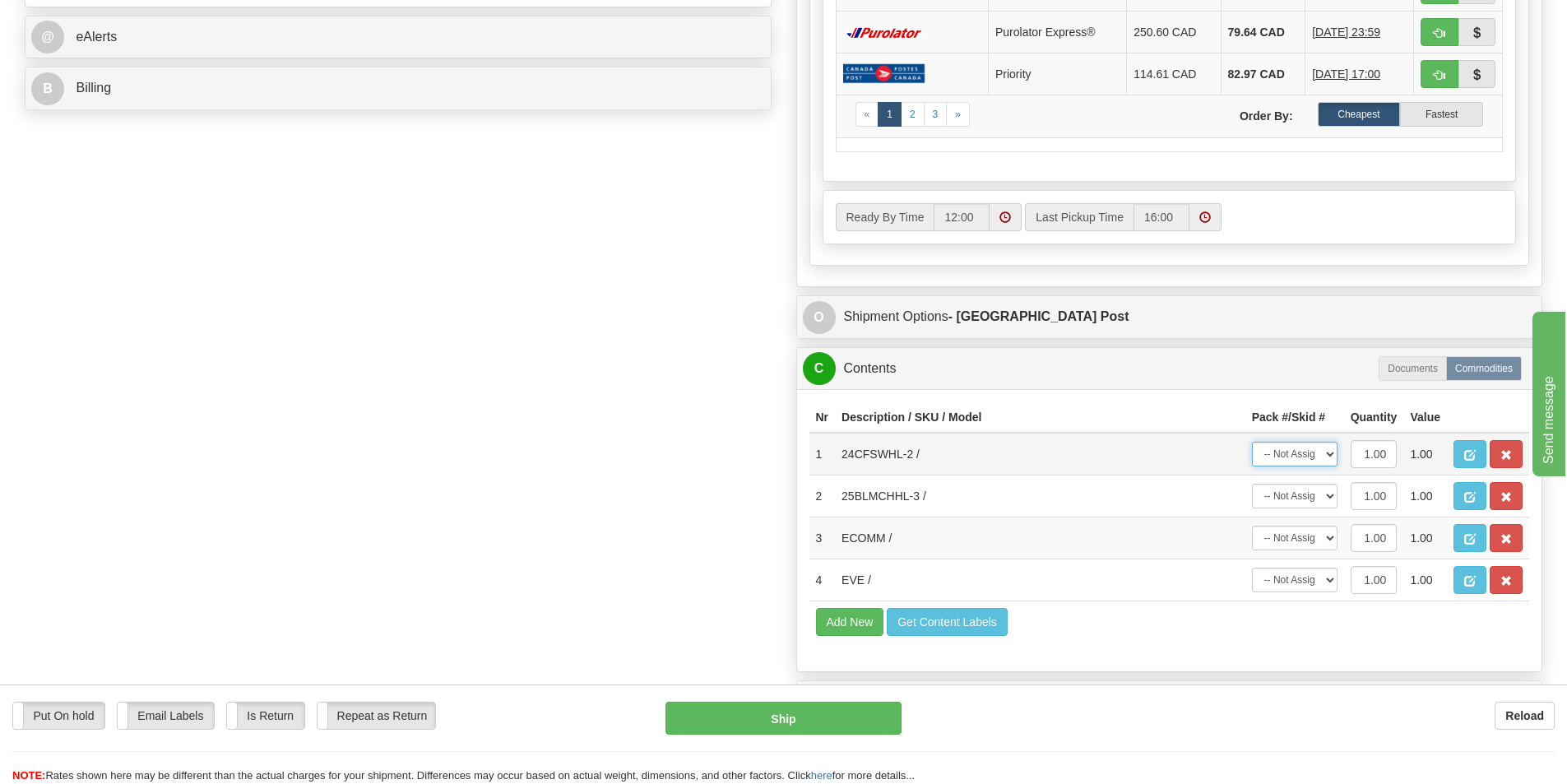
click at [1317, 454] on select "-- Not Assigned -- Package 1" at bounding box center [1295, 454] width 85 height 24
select select "0"
click at [1252, 442] on select "-- Not Assigned -- Package 1" at bounding box center [1295, 454] width 85 height 24
click at [1311, 490] on select "-- Not Assigned -- Package 1" at bounding box center [1295, 496] width 85 height 24
select select "0"
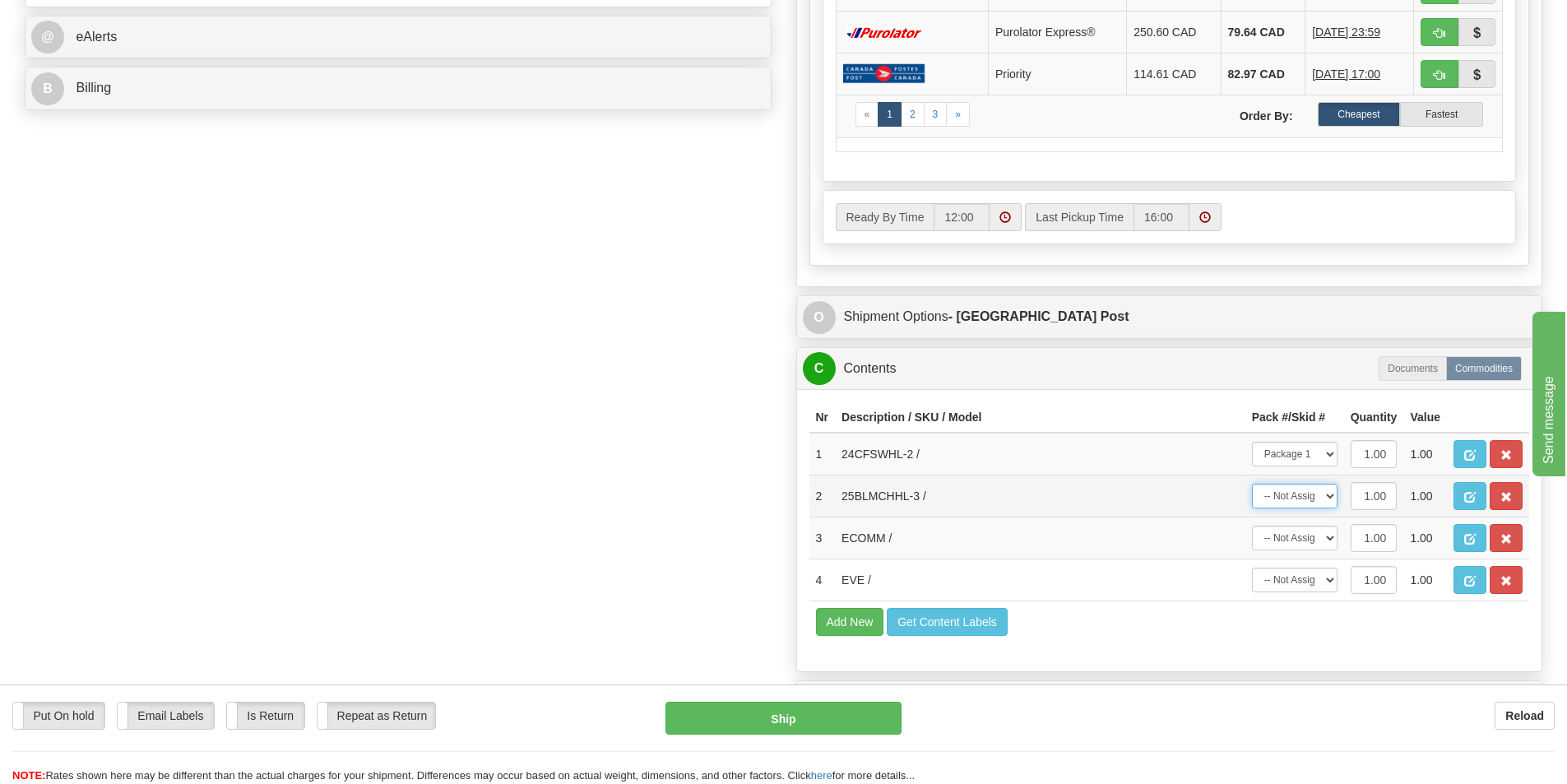
click at [1252, 484] on select "-- Not Assigned -- Package 1" at bounding box center [1295, 496] width 85 height 24
click at [1311, 533] on select "-- Not Assigned -- Package 1" at bounding box center [1295, 537] width 85 height 24
select select "0"
click at [1252, 525] on select "-- Not Assigned -- Package 1" at bounding box center [1295, 537] width 85 height 24
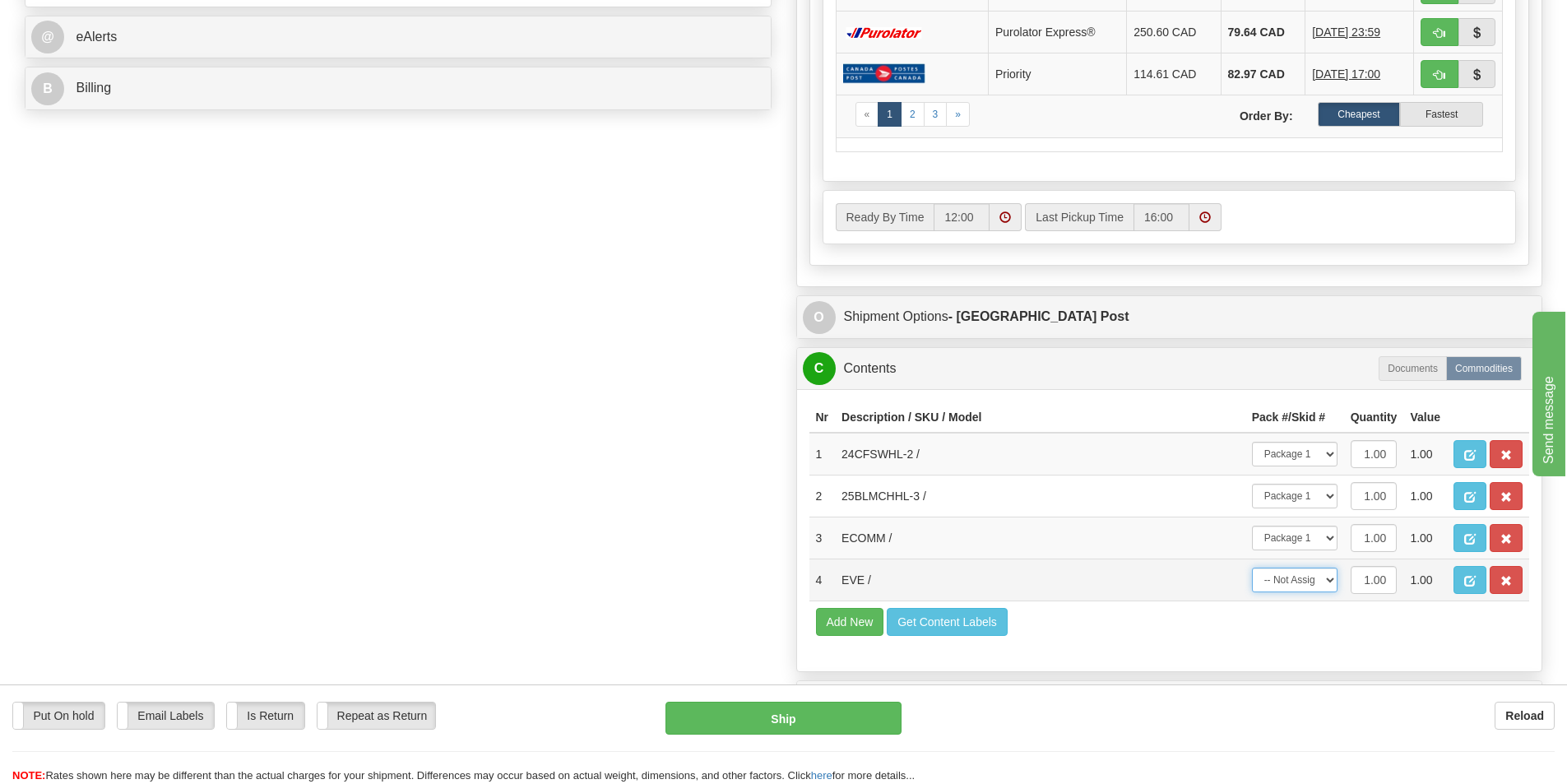
click at [1311, 582] on select "-- Not Assigned -- Package 1" at bounding box center [1295, 579] width 85 height 24
select select "0"
click at [1252, 567] on select "-- Not Assigned -- Package 1" at bounding box center [1295, 579] width 85 height 24
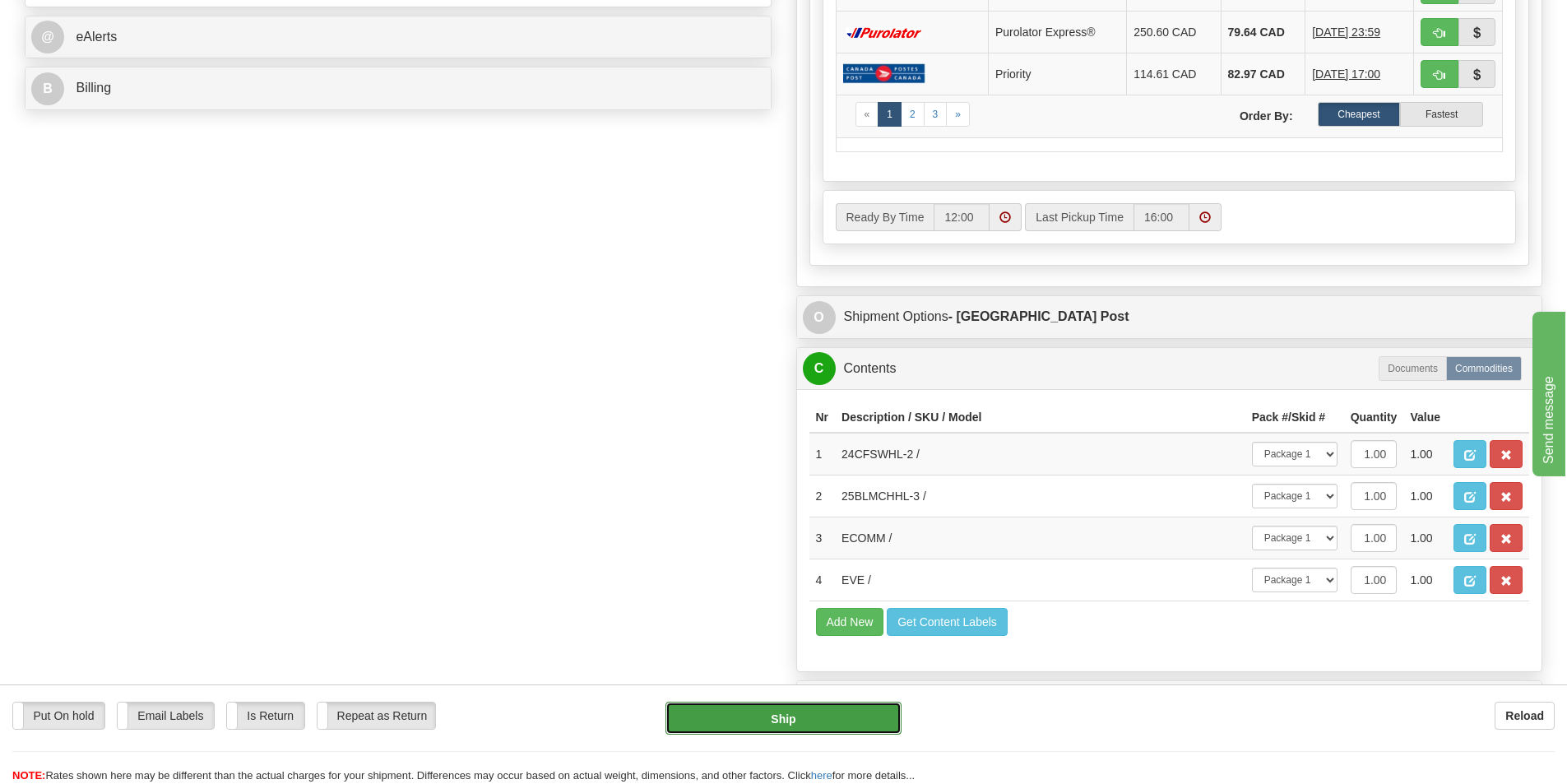
click at [882, 719] on button "Ship" at bounding box center [784, 717] width 236 height 33
type input "DOM.EP"
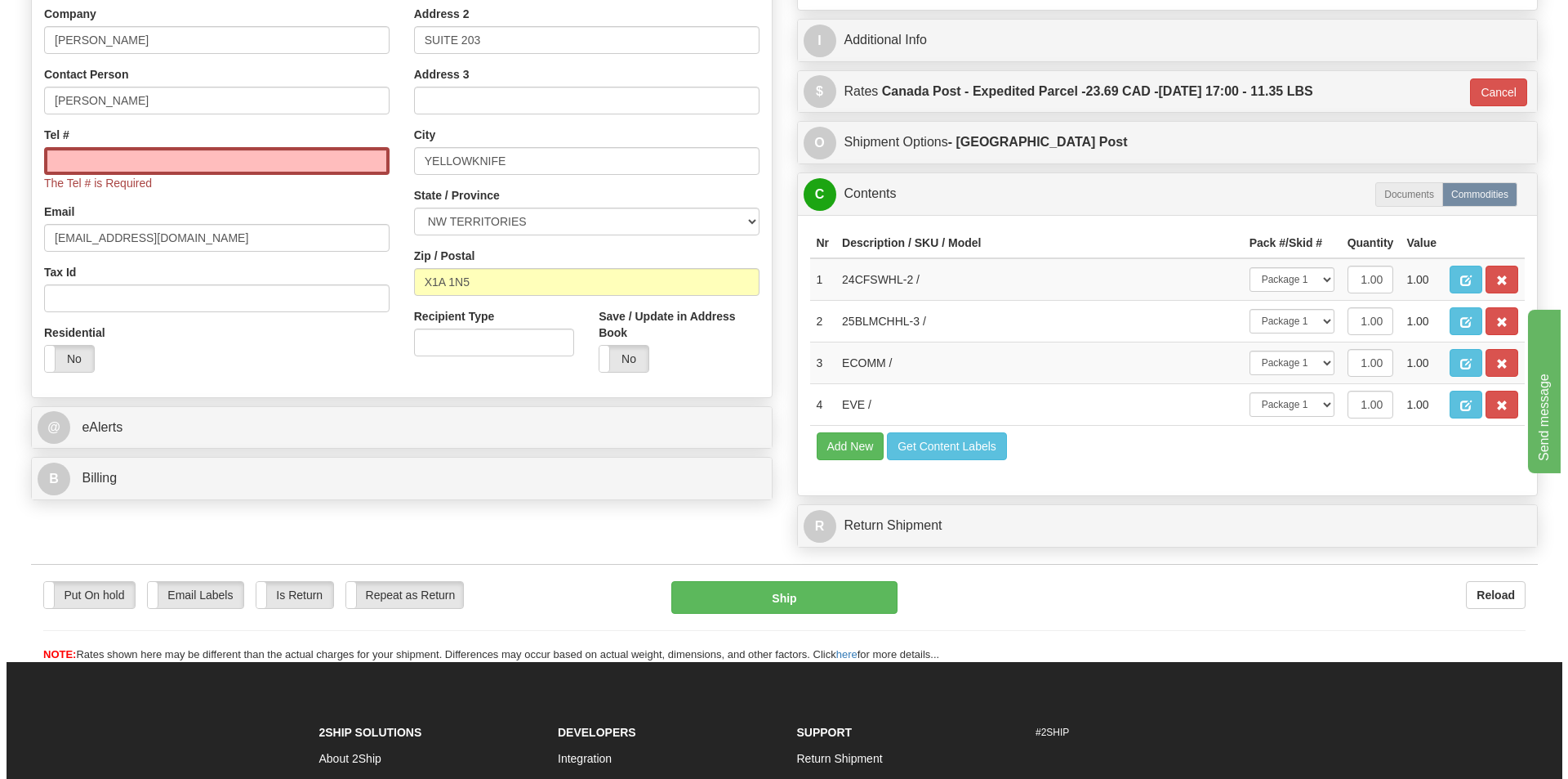
scroll to position [322, 0]
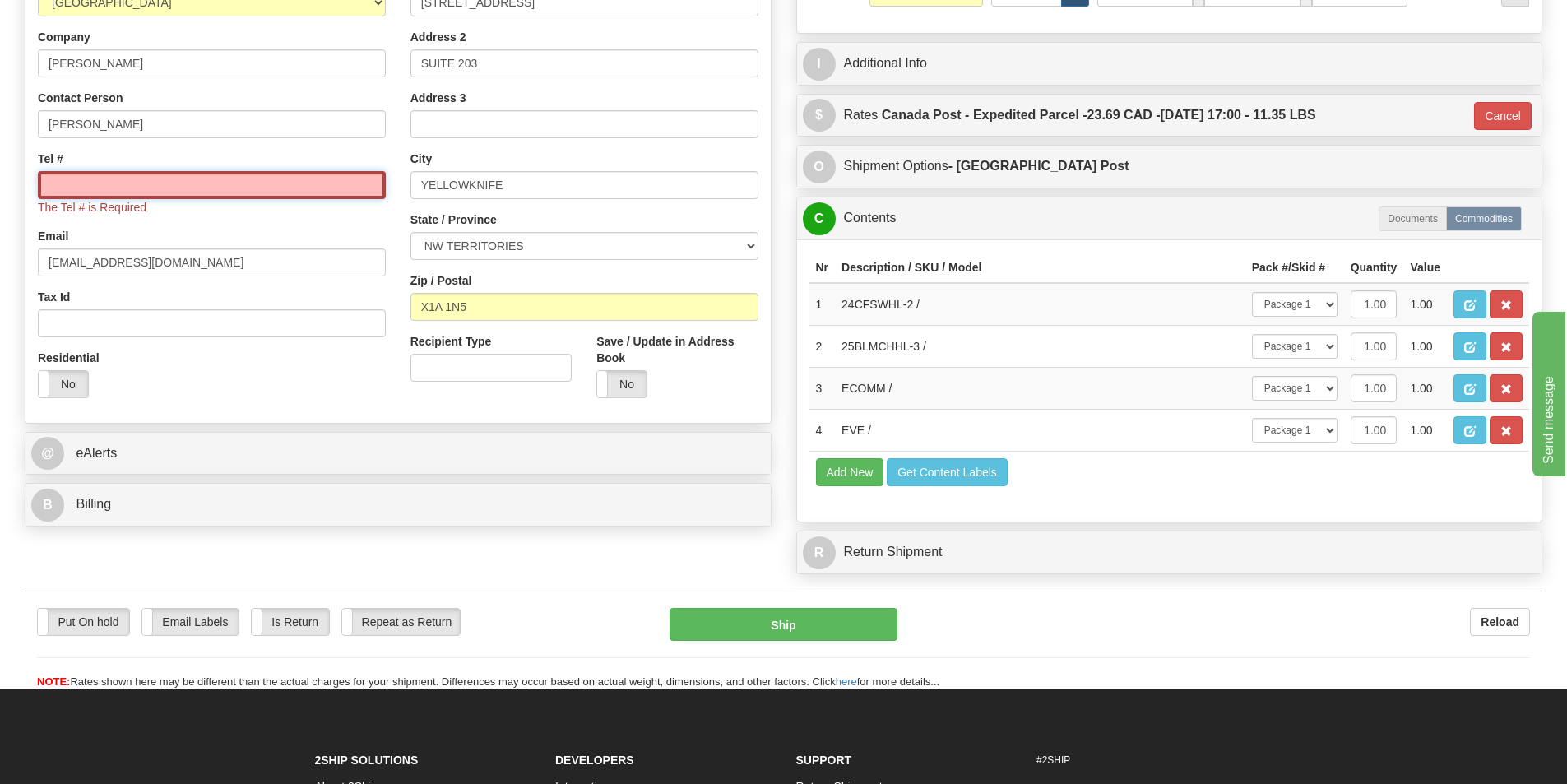
click at [178, 191] on input "Tel #" at bounding box center [212, 185] width 348 height 28
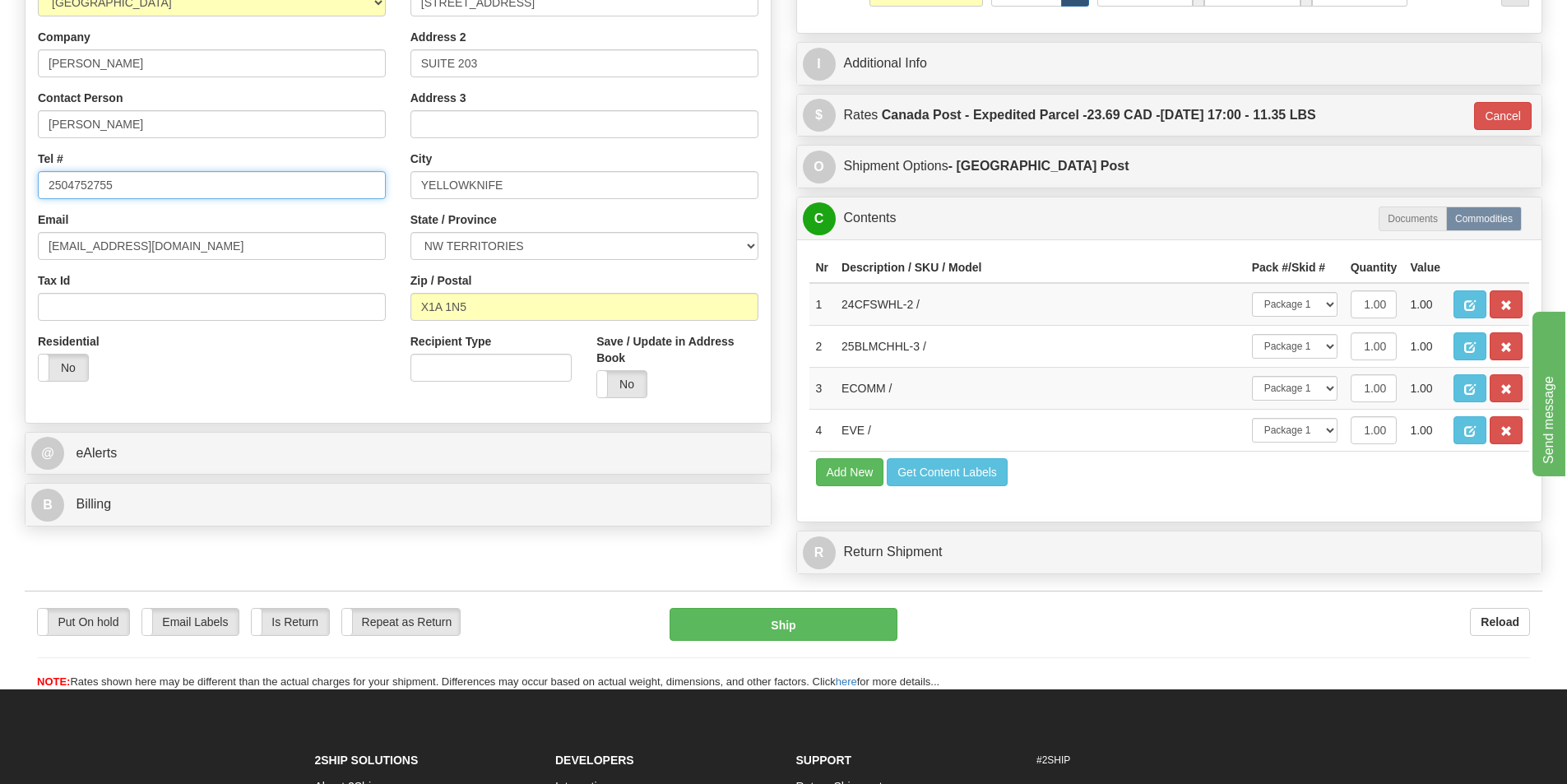
type input "2504752755"
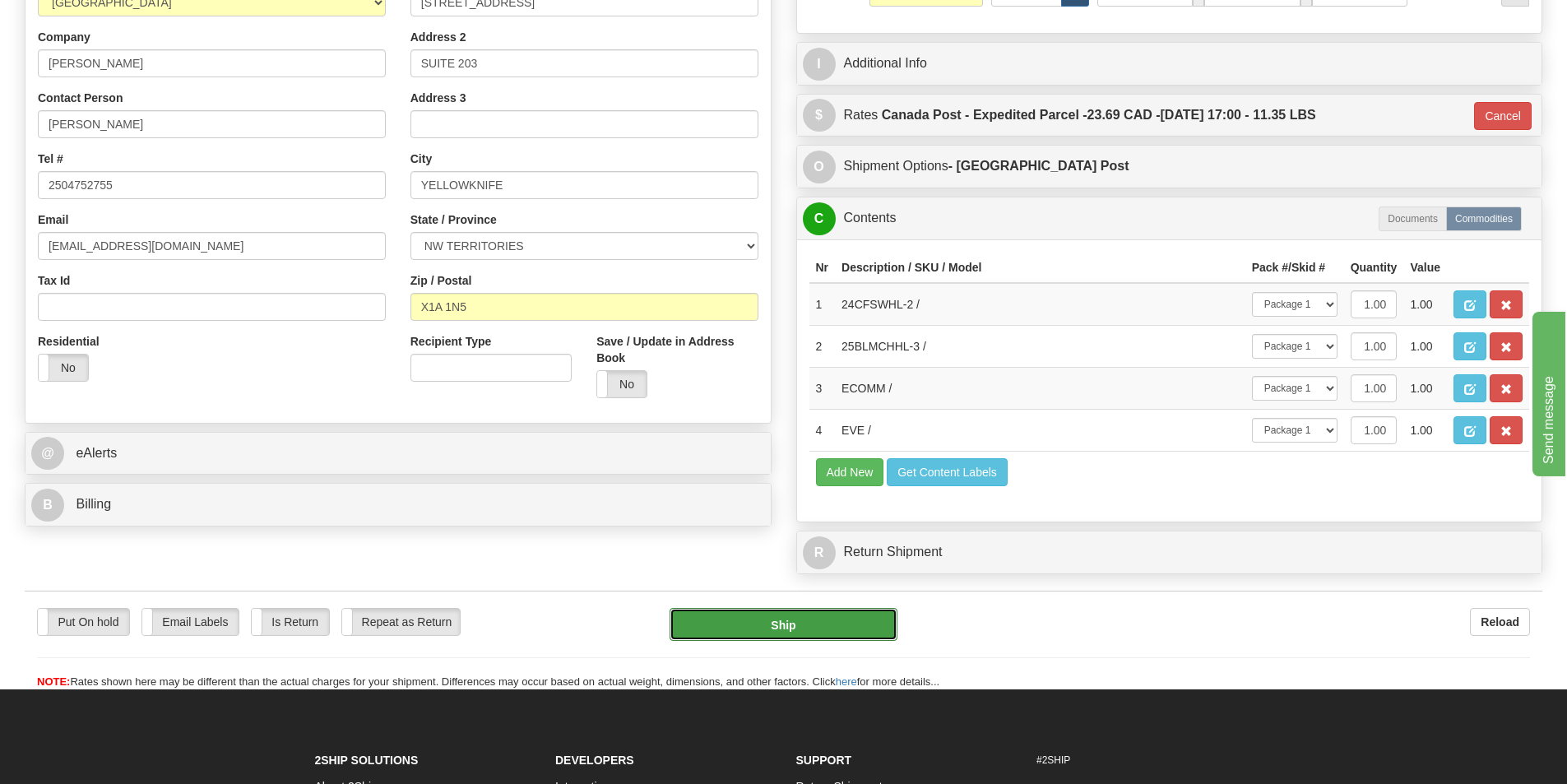
click at [800, 630] on button "Ship" at bounding box center [784, 624] width 228 height 33
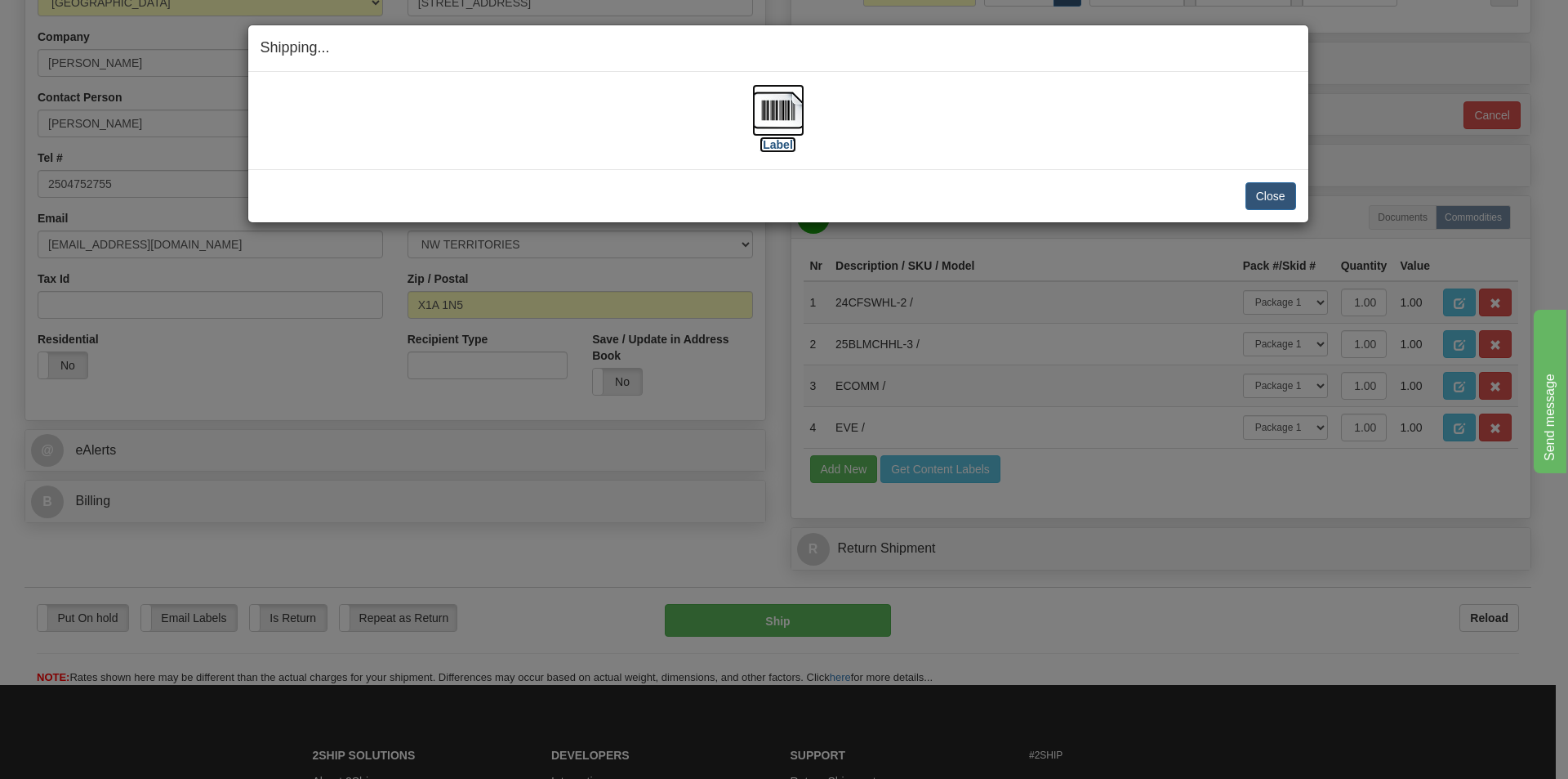
click at [784, 123] on img at bounding box center [779, 110] width 52 height 52
click at [1283, 202] on button "Close" at bounding box center [1271, 196] width 50 height 28
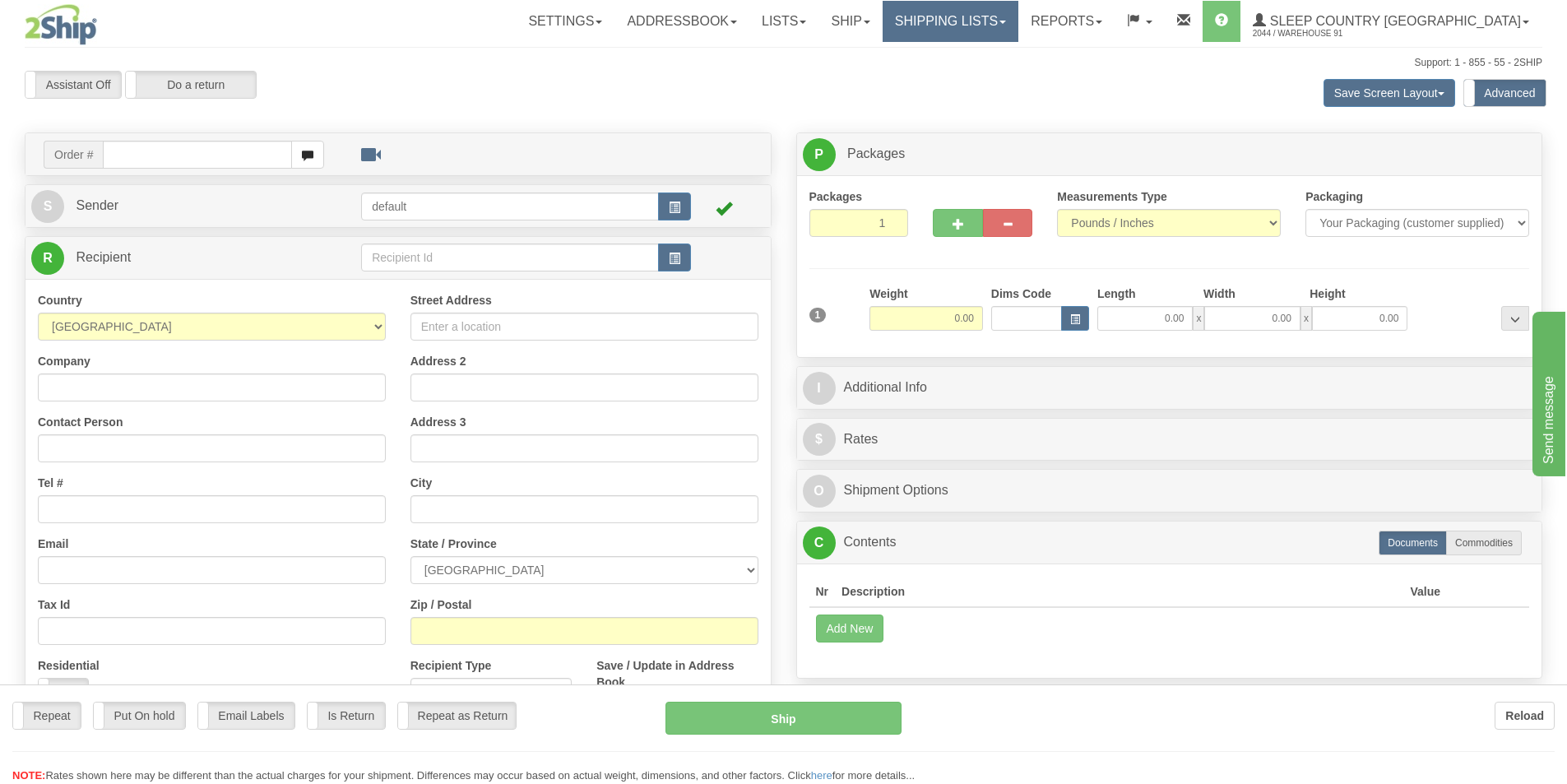
click at [1010, 13] on div "Toggle navigation Settings Shipping Preferences Fields Preferences New" at bounding box center [784, 471] width 1567 height 942
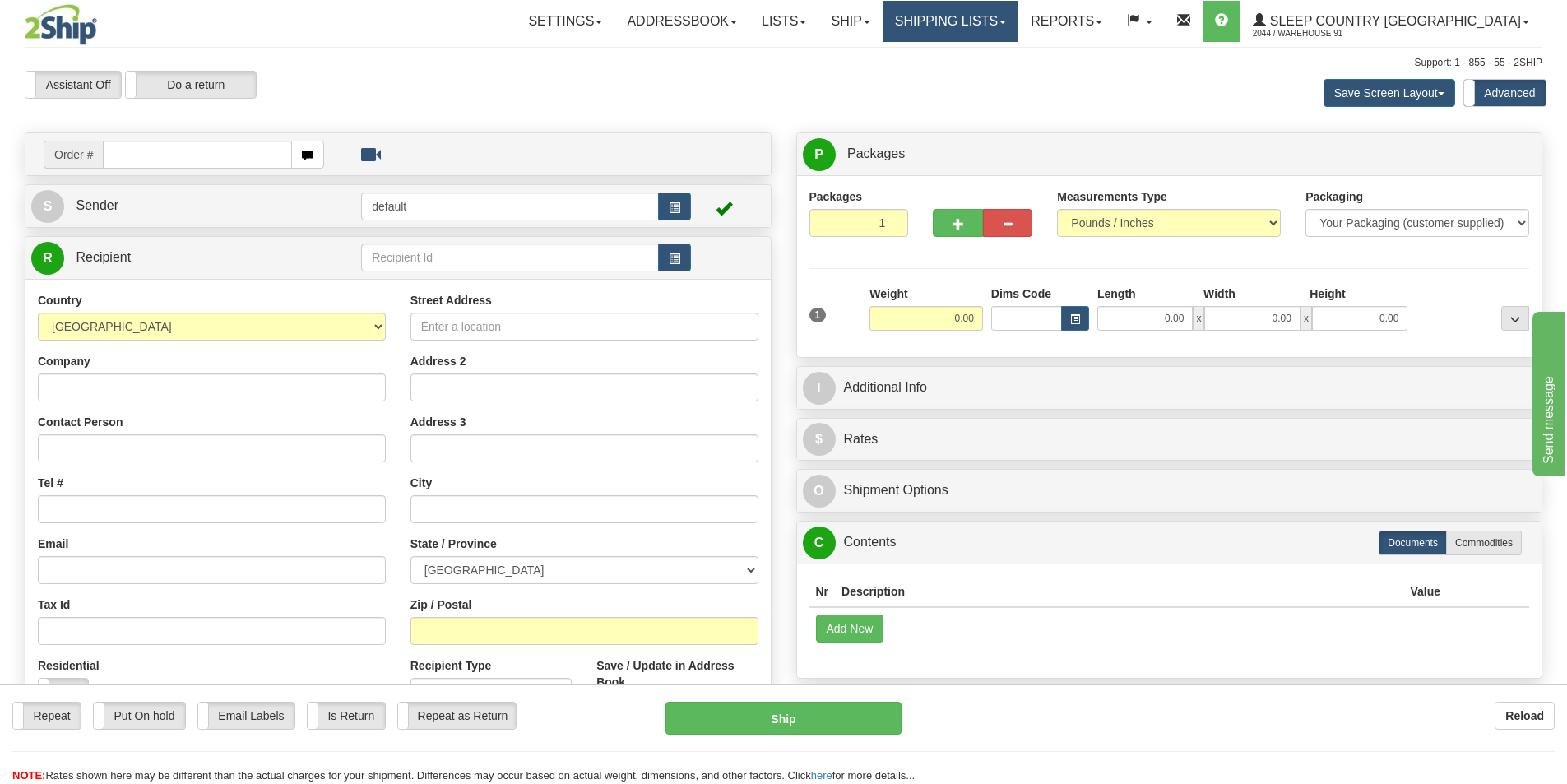
click at [1015, 22] on link "Shipping lists" at bounding box center [950, 21] width 136 height 41
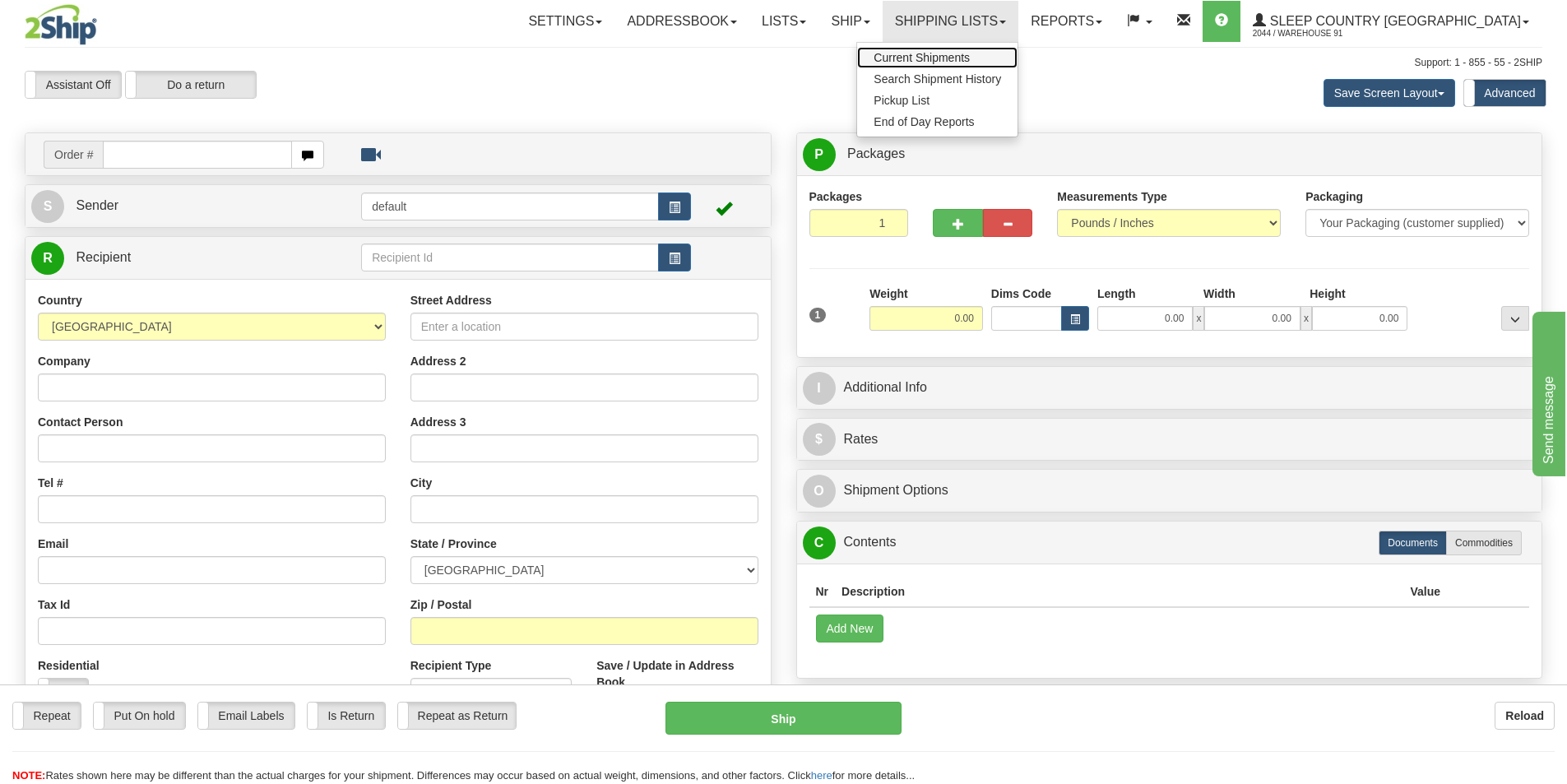
click at [970, 54] on span "Current Shipments" at bounding box center [922, 57] width 96 height 13
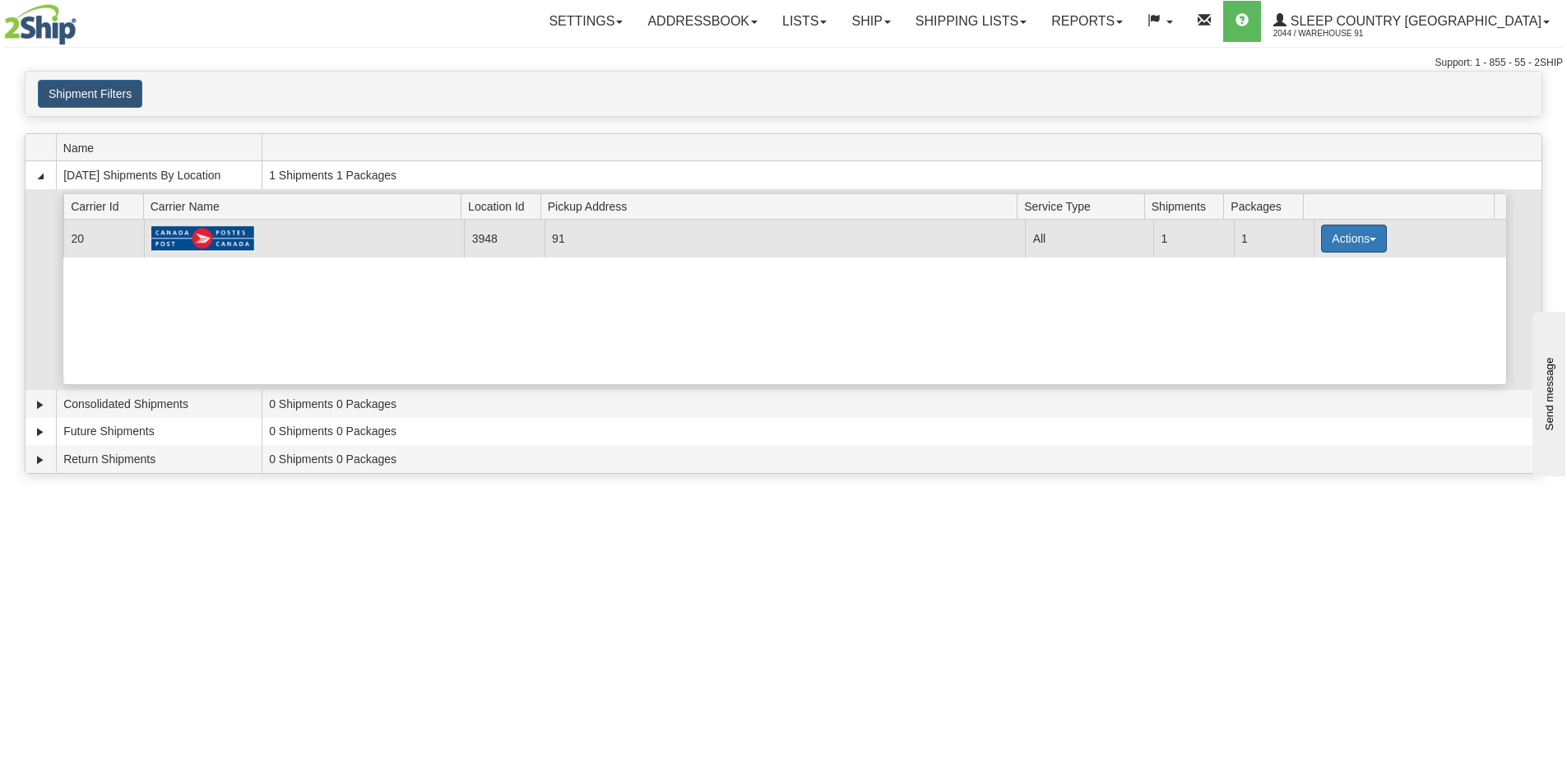
click at [1331, 243] on button "Actions" at bounding box center [1354, 238] width 66 height 28
click at [1304, 285] on span "Close" at bounding box center [1290, 291] width 38 height 12
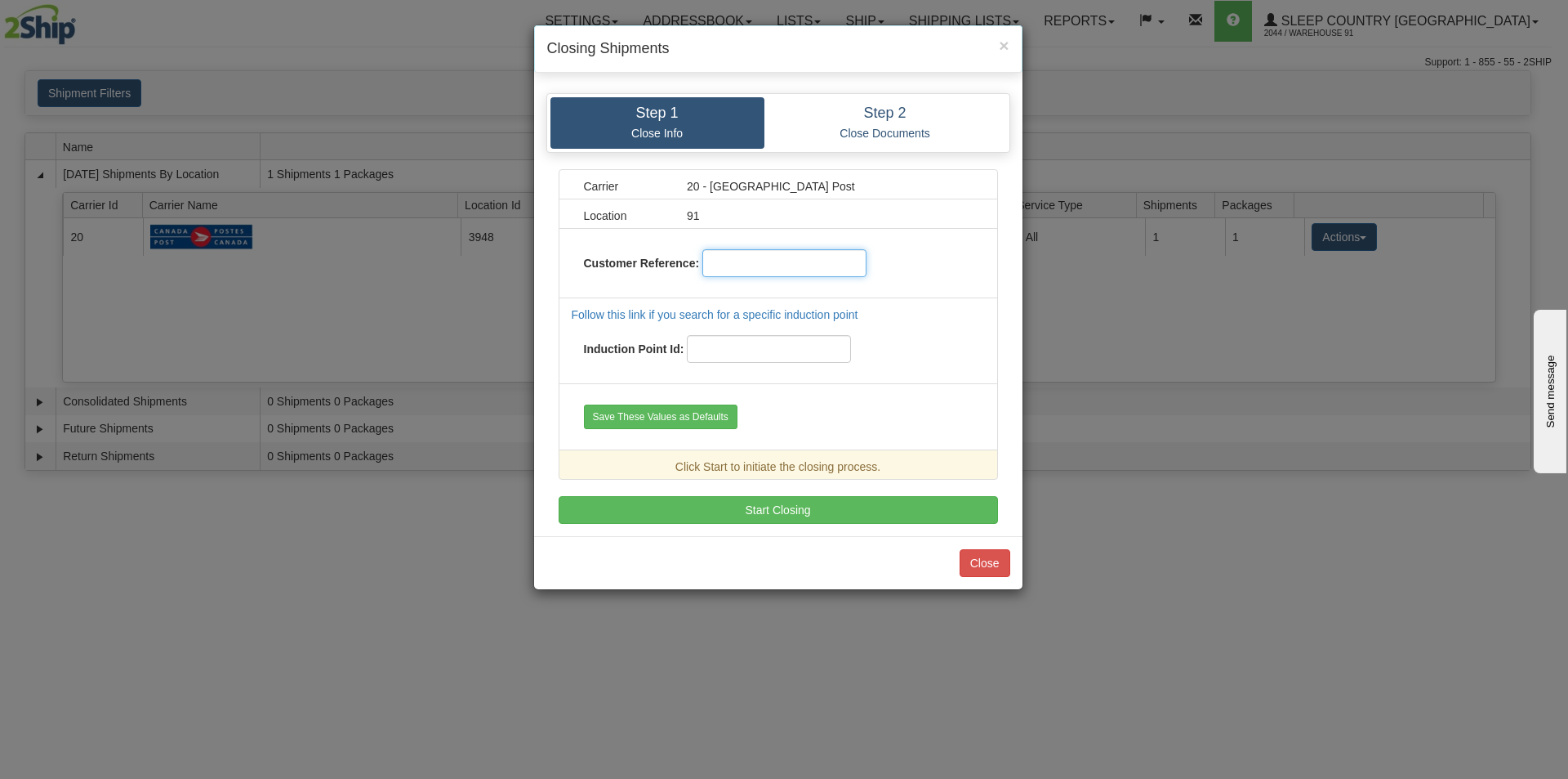
click at [765, 262] on input "text" at bounding box center [784, 263] width 164 height 28
click at [712, 261] on input "9000I169222" at bounding box center [784, 263] width 164 height 28
click at [705, 259] on input "9000I169222" at bounding box center [784, 263] width 164 height 28
type input "1:9000I169222"
click at [835, 349] on input "text" at bounding box center [769, 348] width 164 height 28
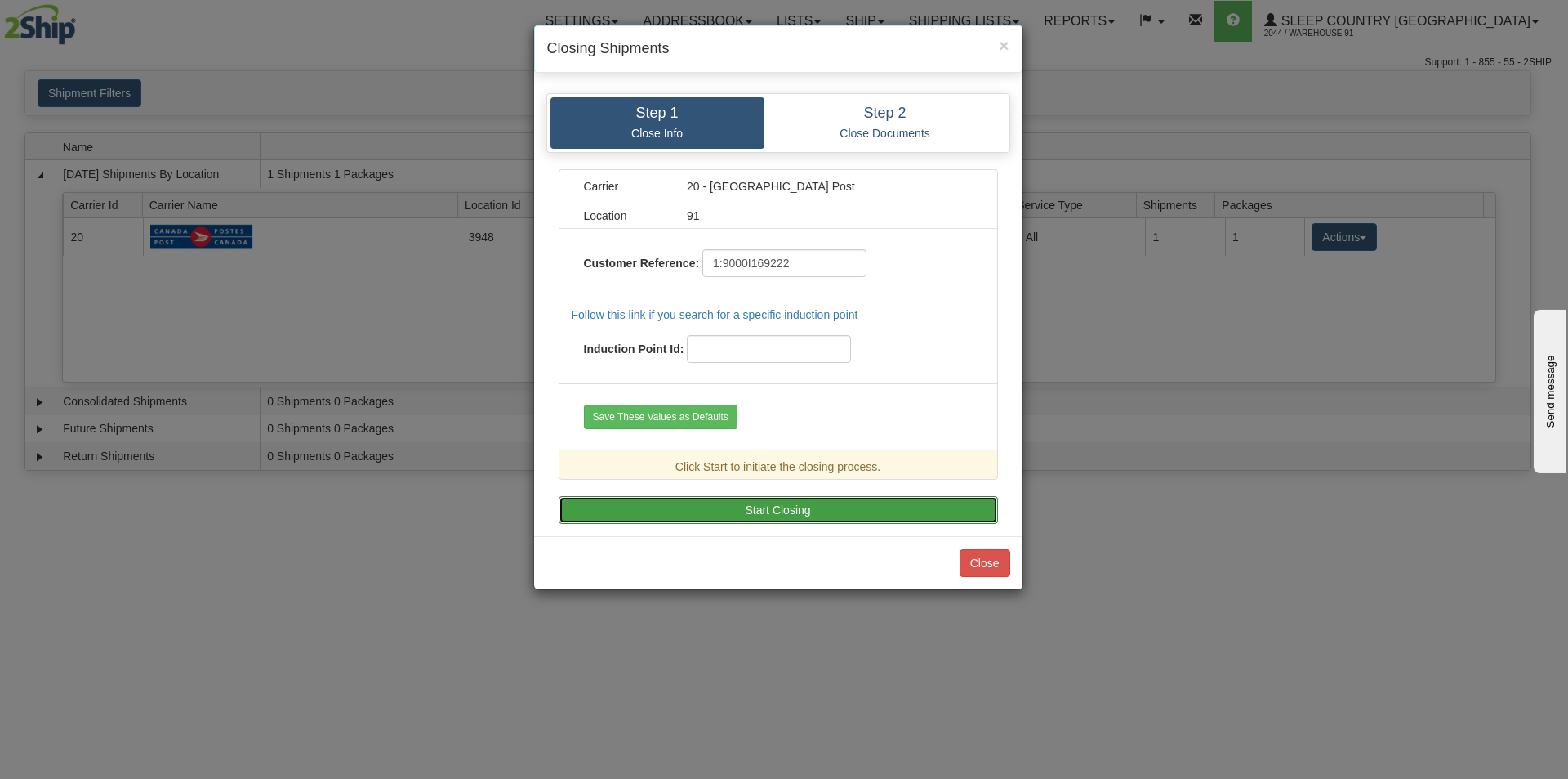
click at [802, 516] on button "Start Closing" at bounding box center [778, 509] width 440 height 28
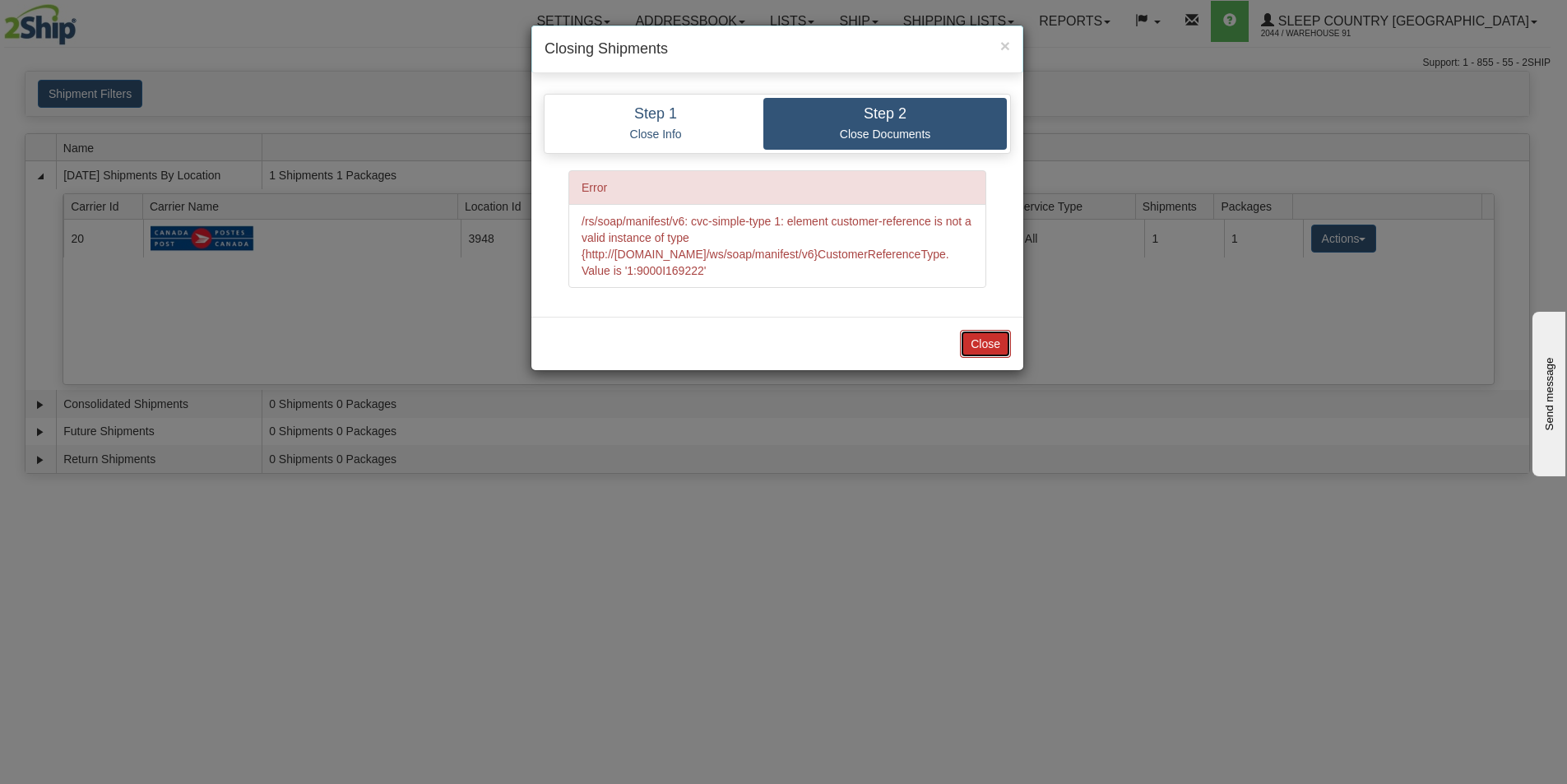
click at [979, 336] on button "Close" at bounding box center [986, 343] width 51 height 28
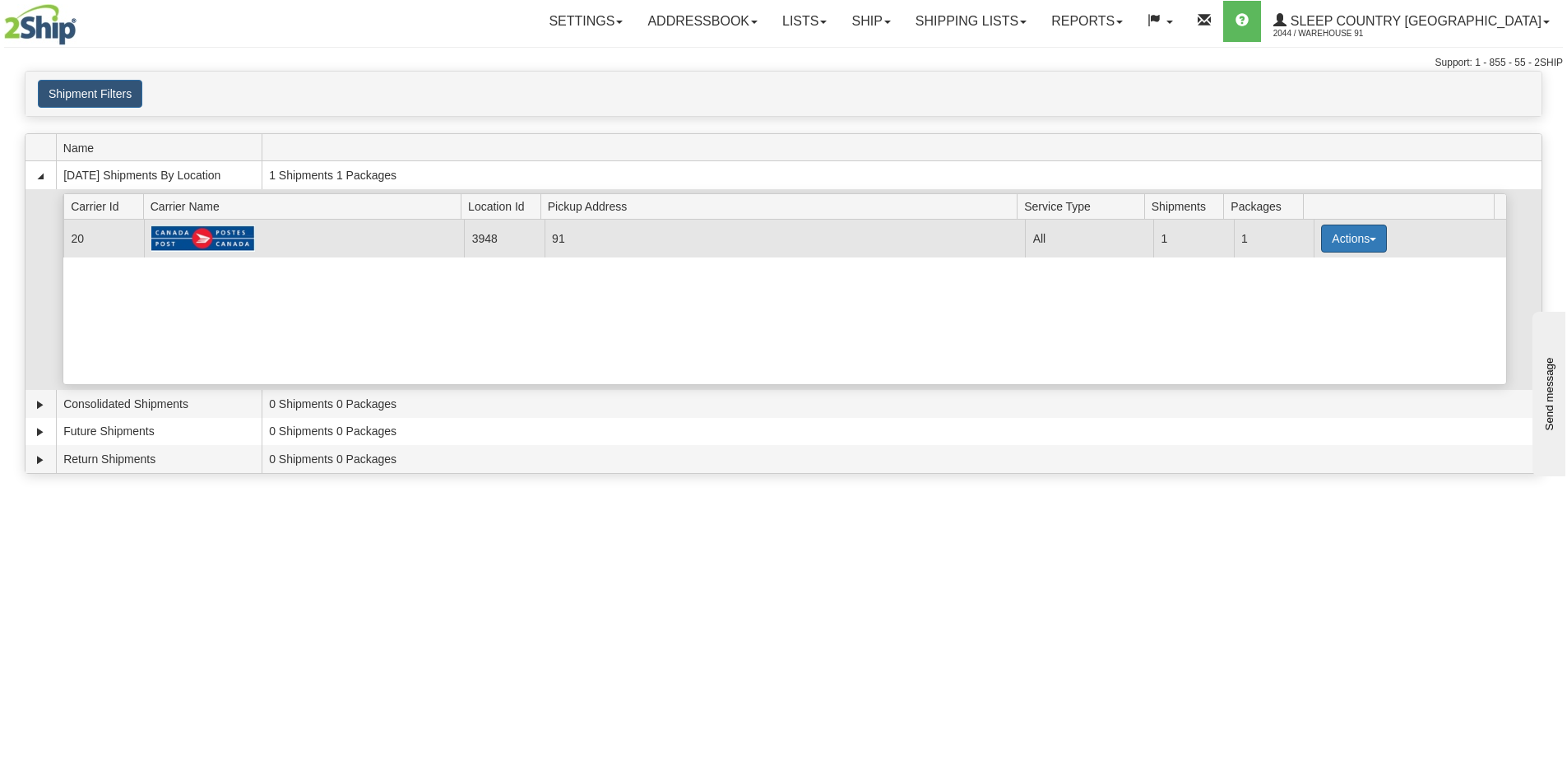
click at [1333, 239] on button "Actions" at bounding box center [1354, 238] width 66 height 28
click at [1302, 292] on span "Close" at bounding box center [1290, 291] width 38 height 12
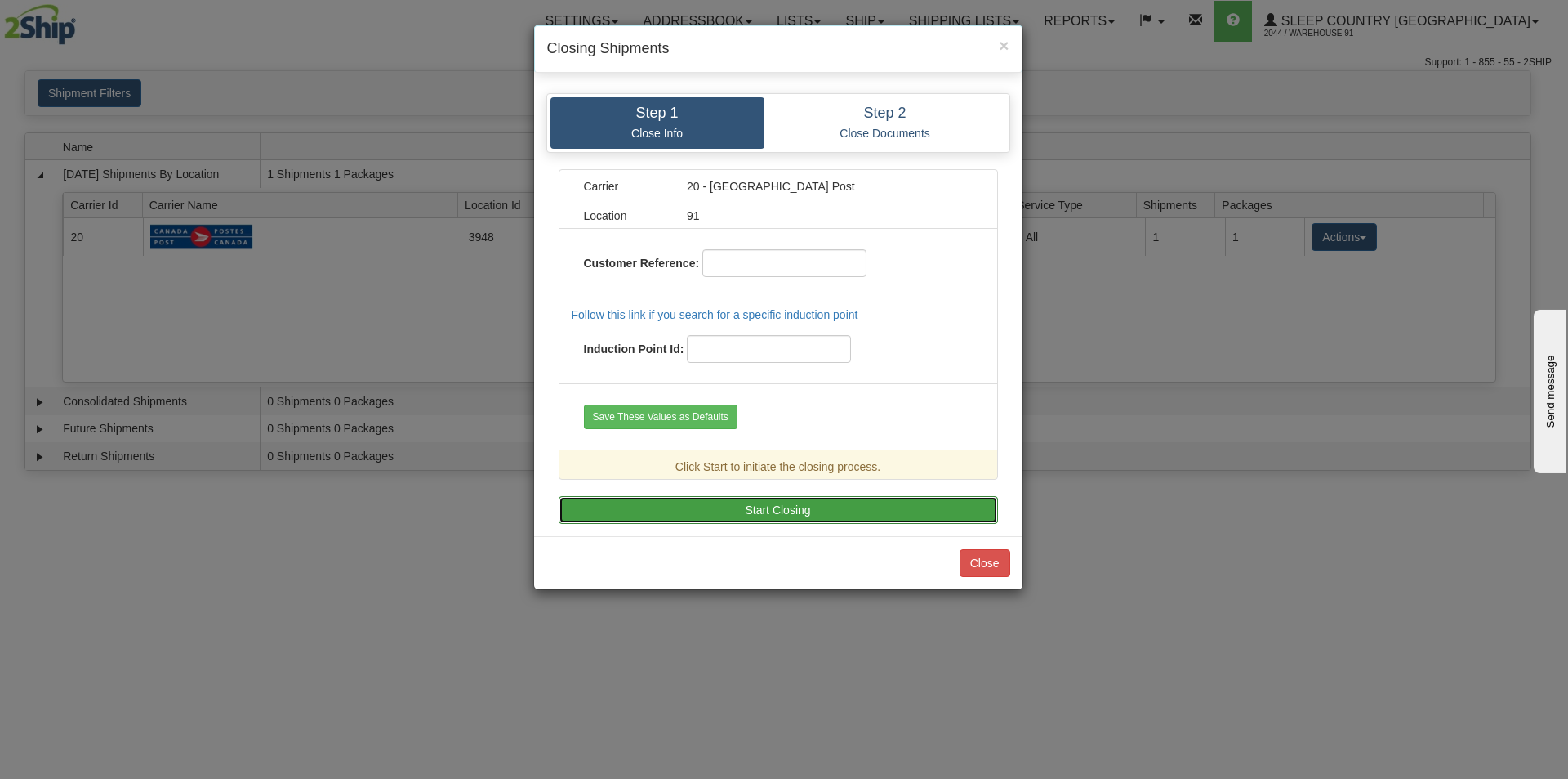
click at [802, 518] on button "Start Closing" at bounding box center [778, 509] width 440 height 28
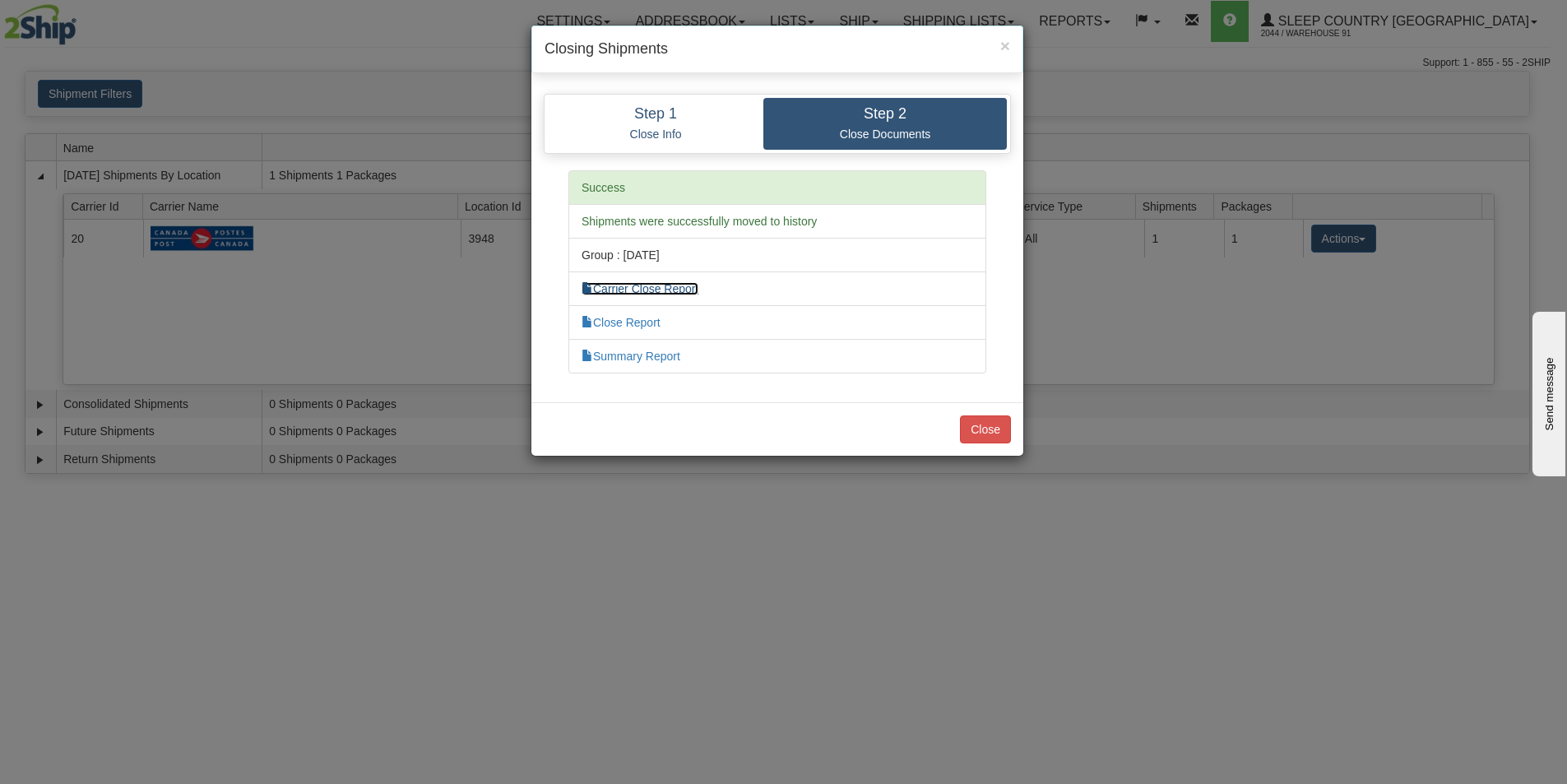
click at [688, 287] on link "Carrier Close Report" at bounding box center [640, 289] width 117 height 13
click at [655, 324] on link "Close Report" at bounding box center [622, 323] width 79 height 13
click at [647, 358] on link "Summary Report" at bounding box center [631, 357] width 99 height 13
click at [984, 424] on button "Close" at bounding box center [986, 429] width 51 height 28
